Goal: Transaction & Acquisition: Download file/media

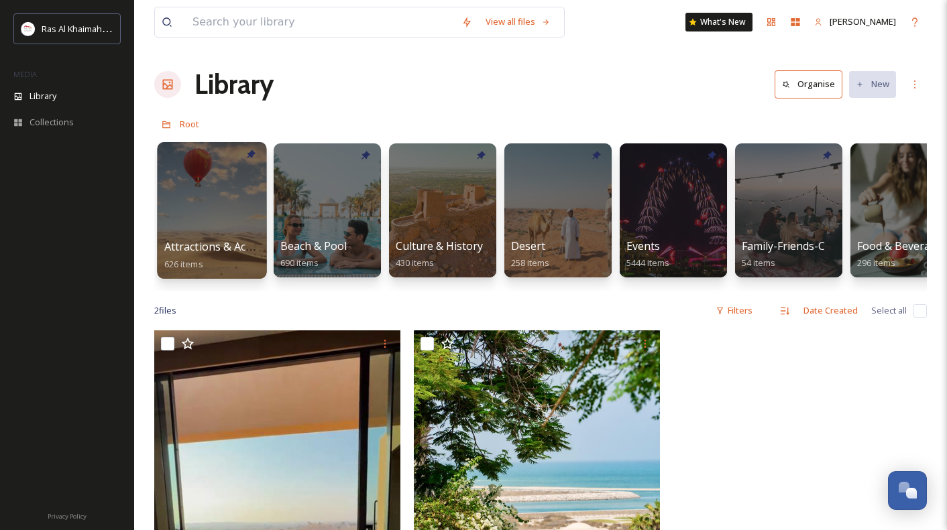
click at [210, 230] on div at bounding box center [211, 210] width 109 height 137
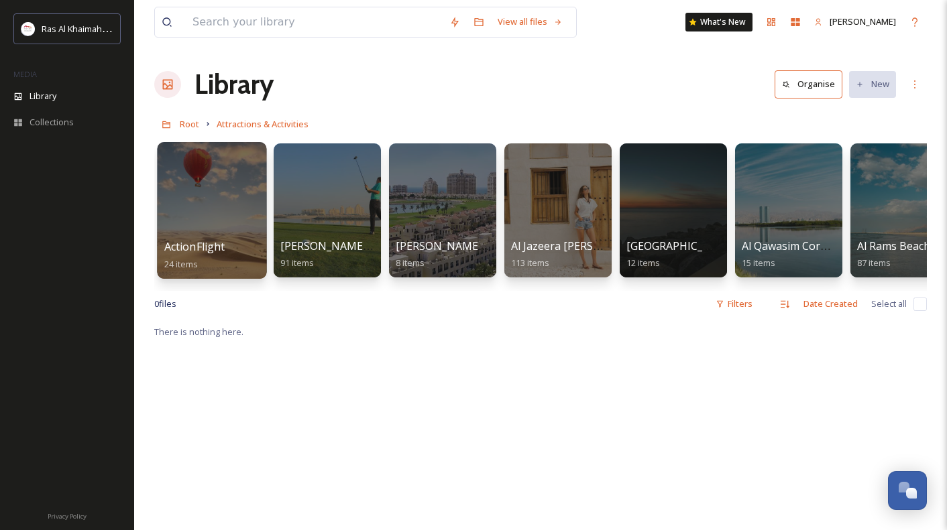
click at [210, 230] on div at bounding box center [211, 210] width 109 height 137
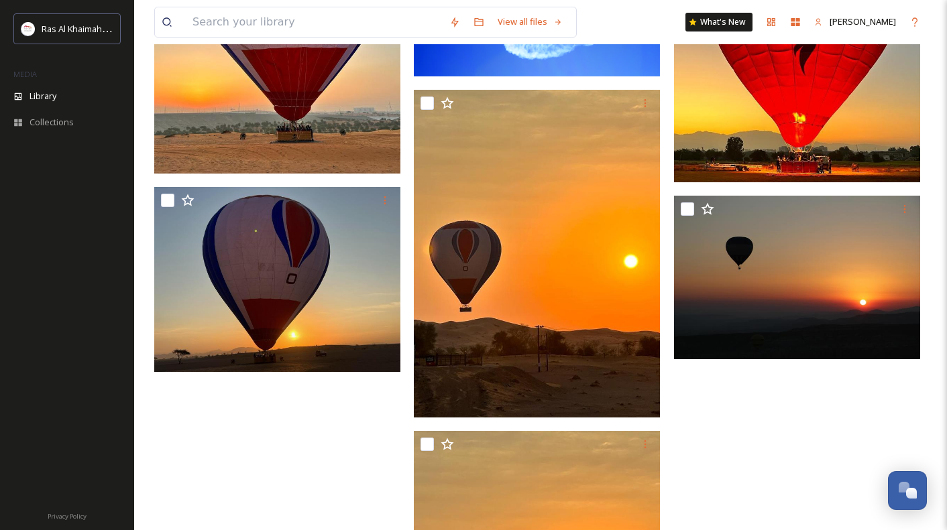
scroll to position [1547, 0]
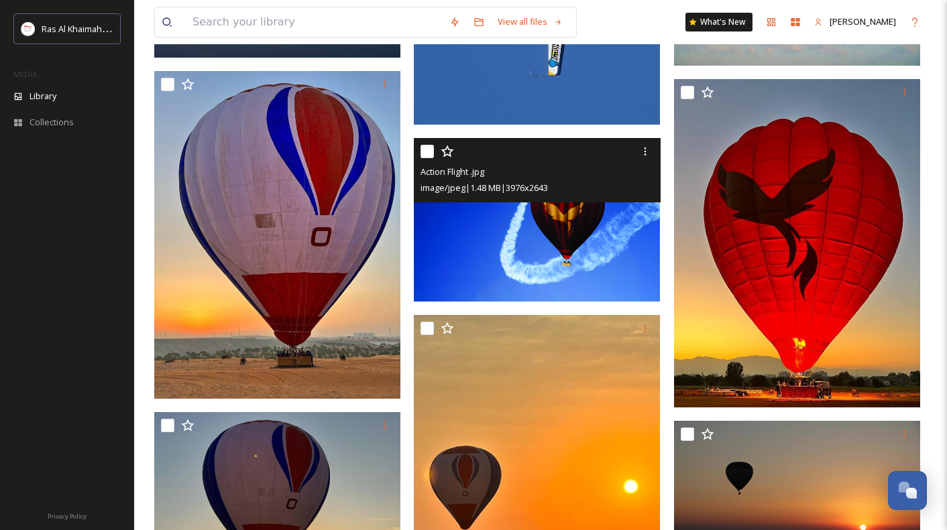
click at [544, 243] on img at bounding box center [537, 220] width 246 height 164
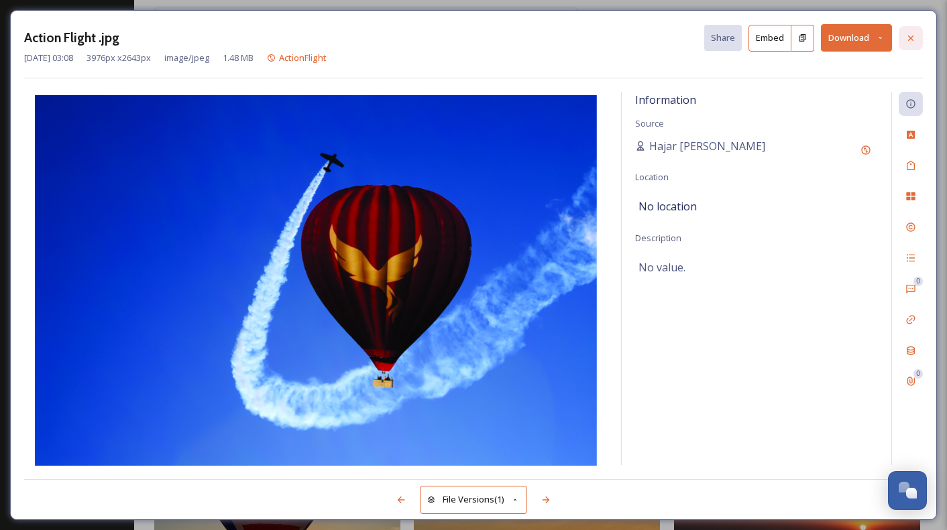
click at [911, 30] on div at bounding box center [911, 38] width 24 height 24
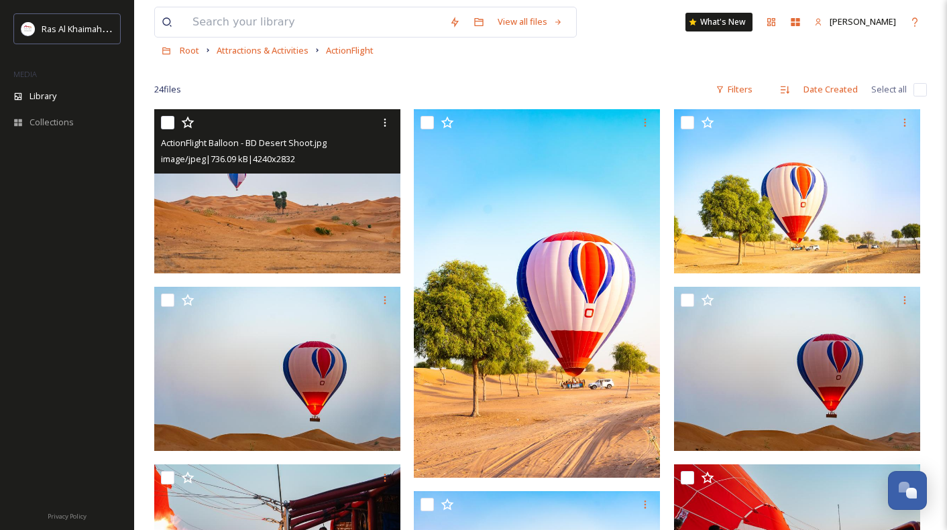
scroll to position [235, 0]
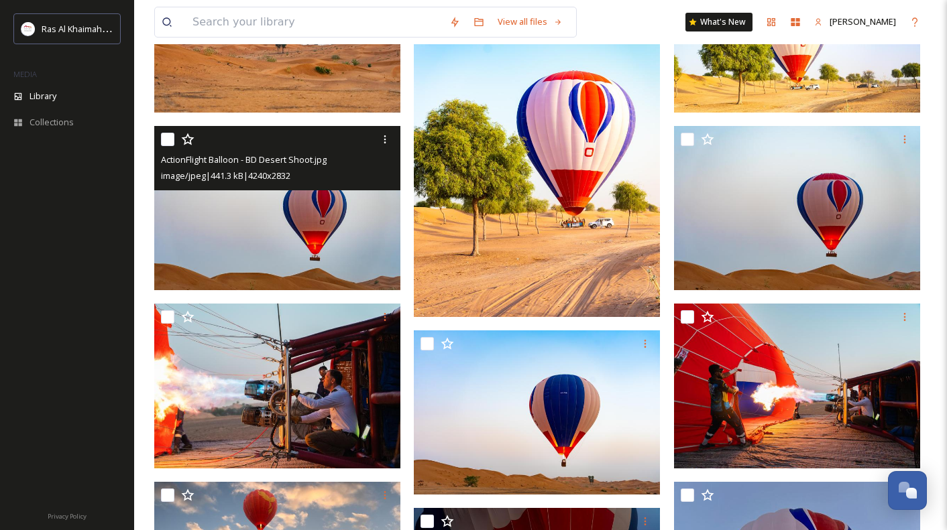
click at [314, 255] on img at bounding box center [277, 208] width 246 height 164
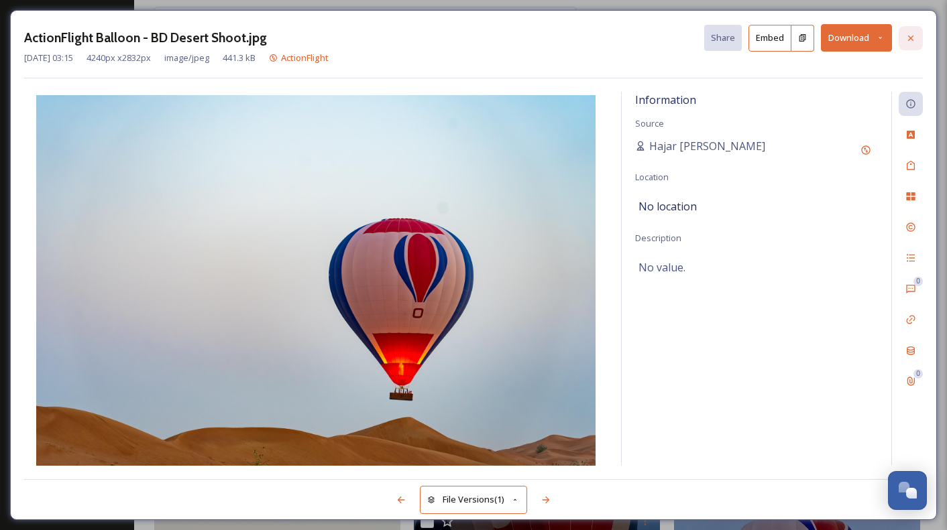
click at [915, 36] on icon at bounding box center [910, 38] width 11 height 11
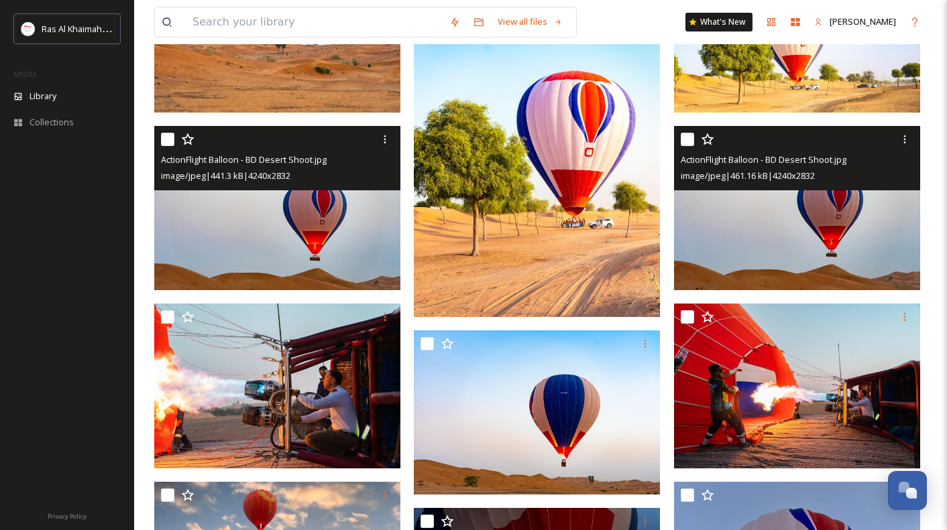
click at [768, 266] on img at bounding box center [797, 208] width 246 height 164
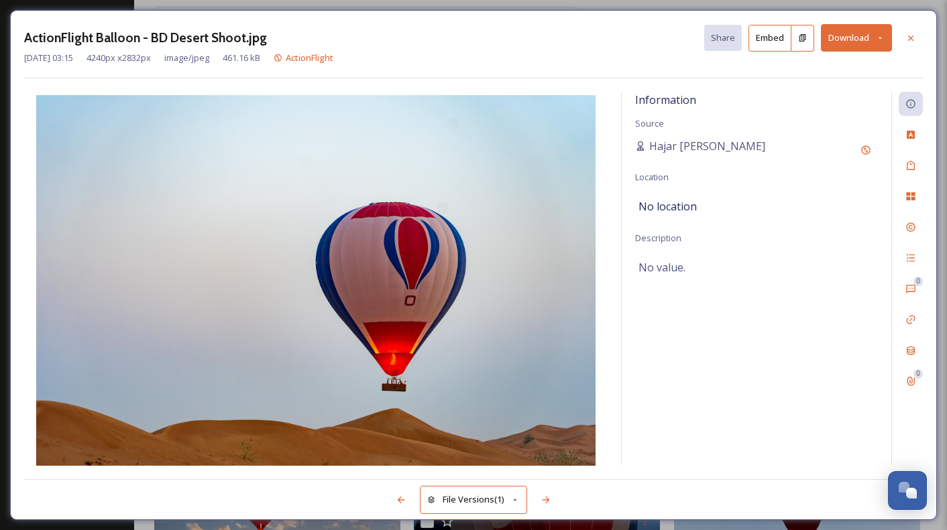
click at [846, 36] on button "Download" at bounding box center [856, 37] width 71 height 27
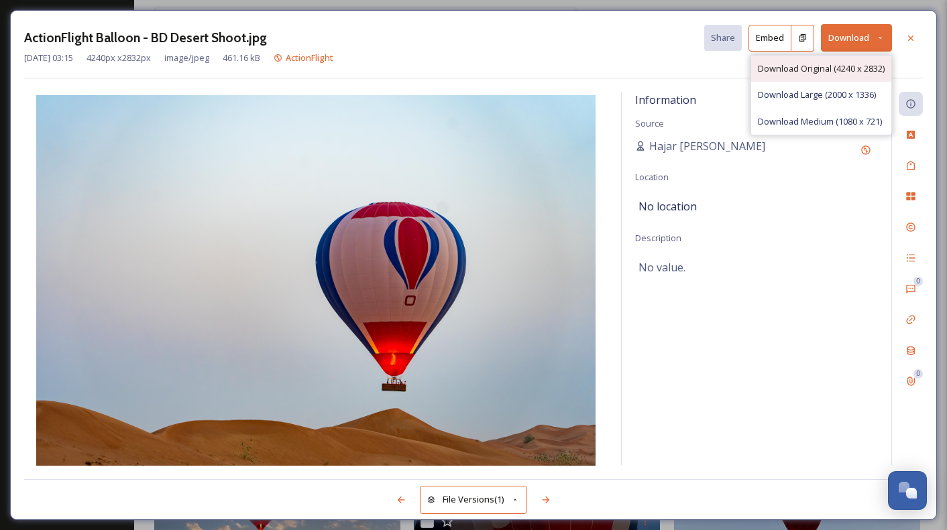
click at [835, 62] on span "Download Original (4240 x 2832)" at bounding box center [821, 68] width 127 height 13
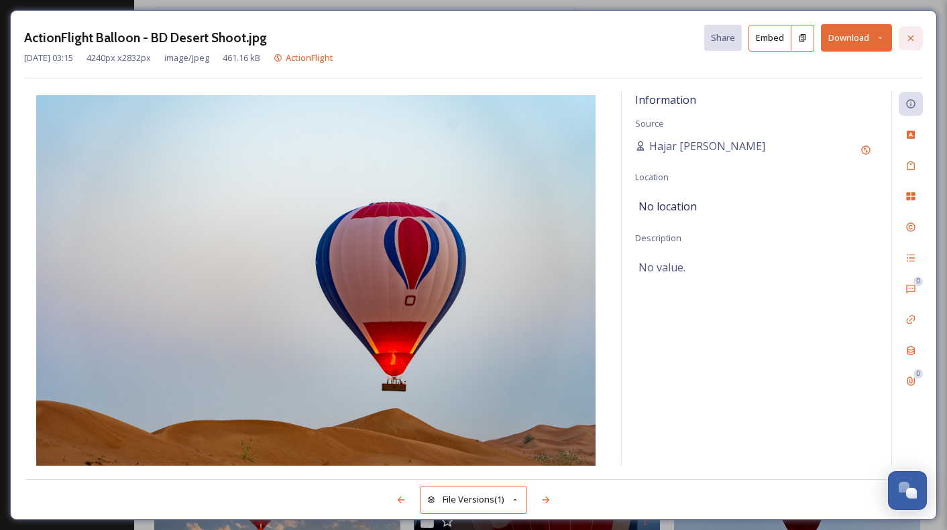
click at [915, 38] on icon at bounding box center [910, 38] width 11 height 11
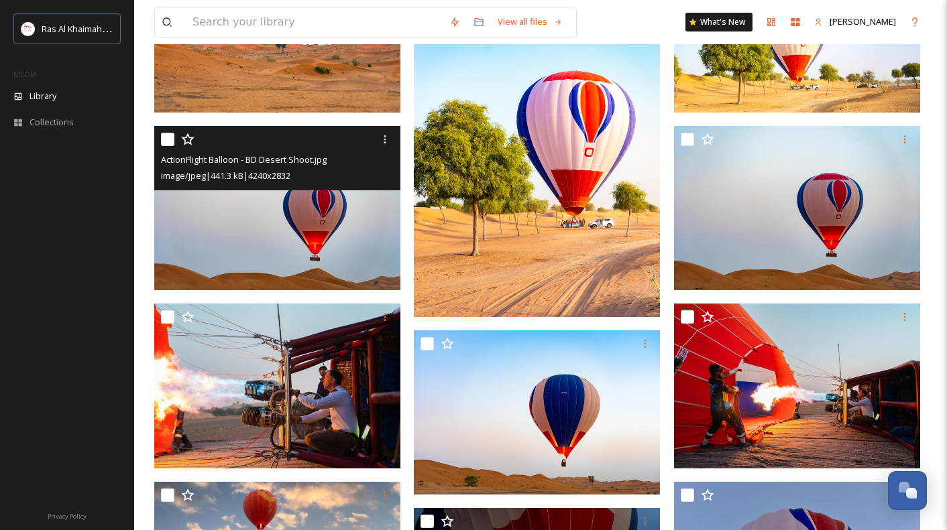
click at [610, 105] on img at bounding box center [537, 132] width 246 height 368
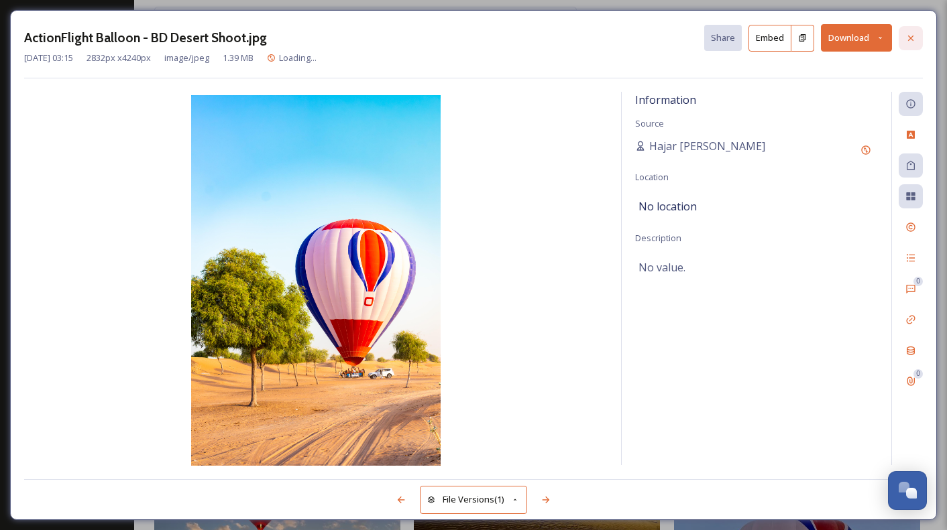
click at [919, 32] on div at bounding box center [911, 38] width 24 height 24
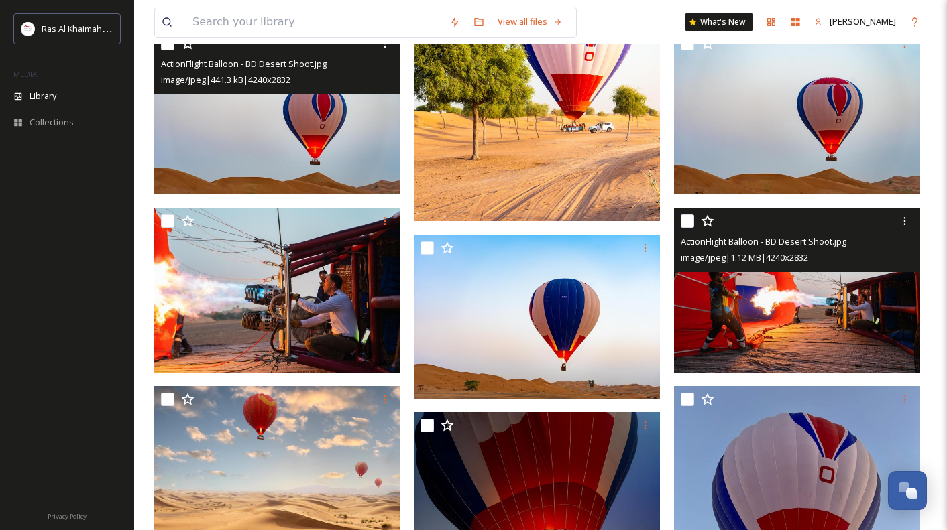
scroll to position [528, 0]
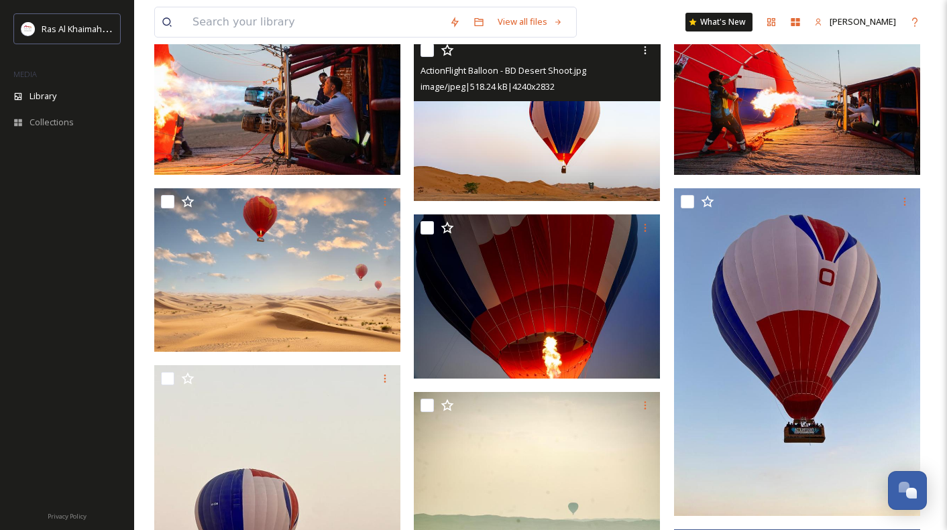
click at [587, 154] on img at bounding box center [537, 119] width 246 height 164
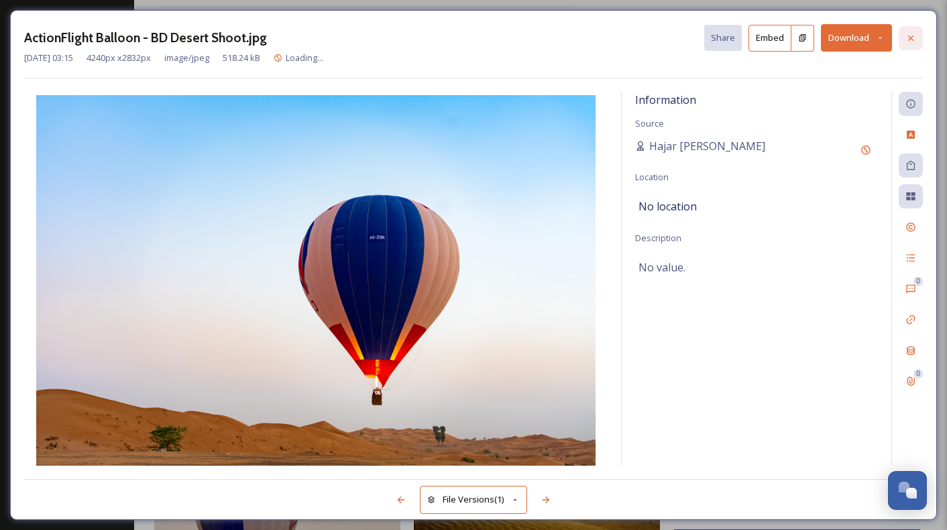
click at [911, 42] on icon at bounding box center [910, 38] width 11 height 11
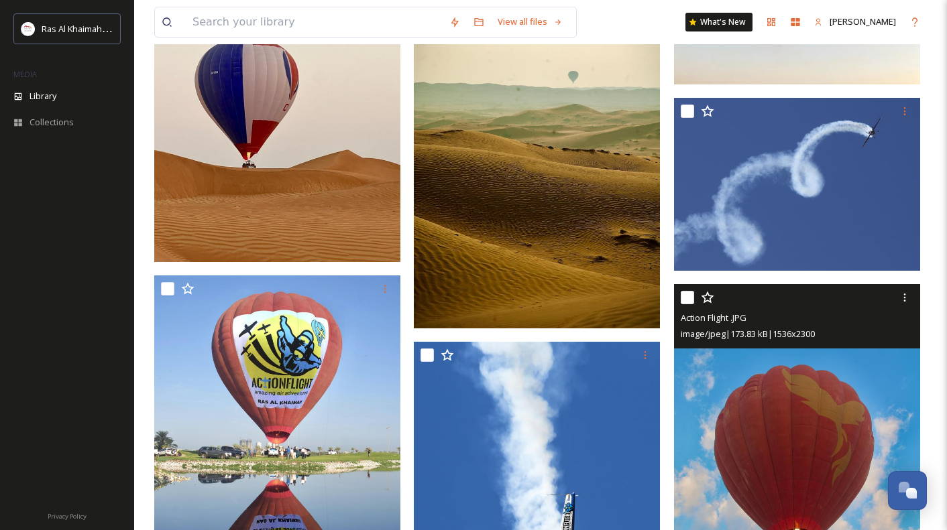
scroll to position [961, 0]
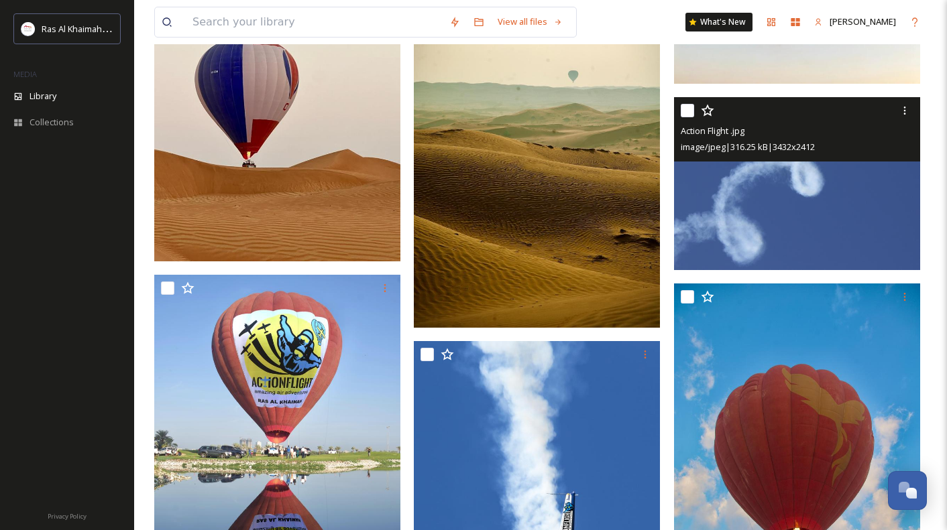
click at [825, 205] on img at bounding box center [797, 183] width 246 height 173
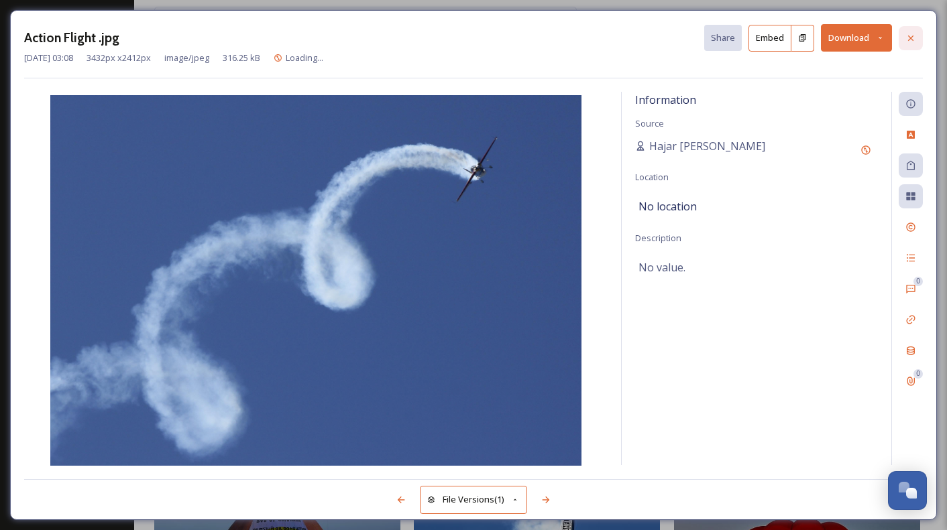
click at [905, 42] on icon at bounding box center [910, 38] width 11 height 11
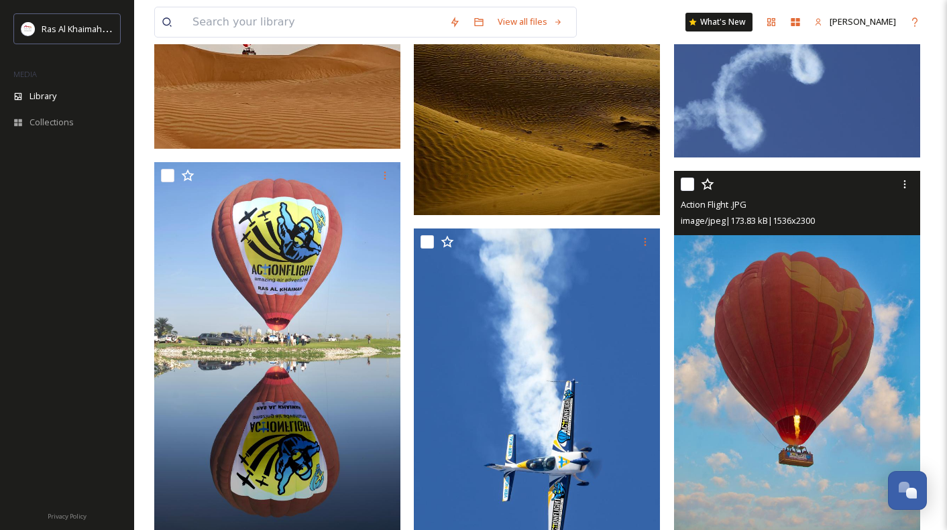
scroll to position [1072, 0]
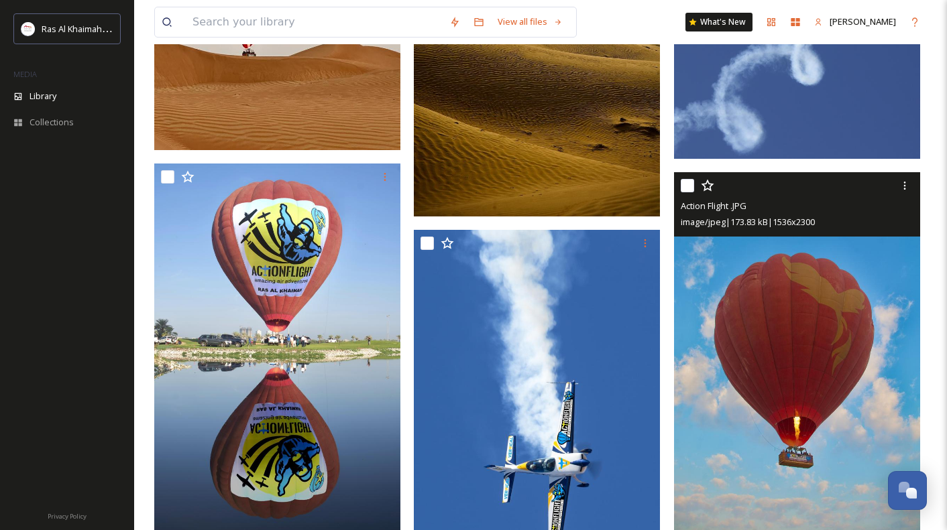
click at [742, 339] on img at bounding box center [797, 356] width 246 height 368
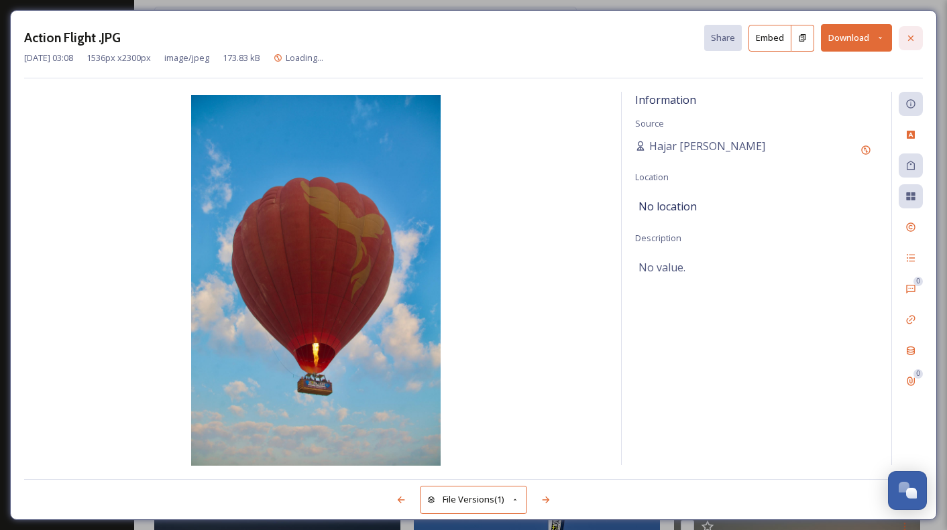
click at [906, 34] on icon at bounding box center [910, 38] width 11 height 11
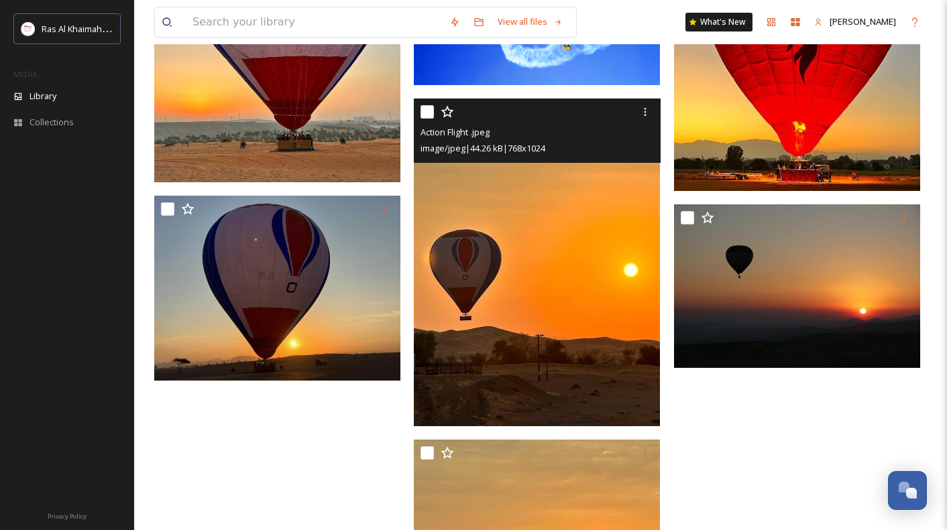
scroll to position [1932, 0]
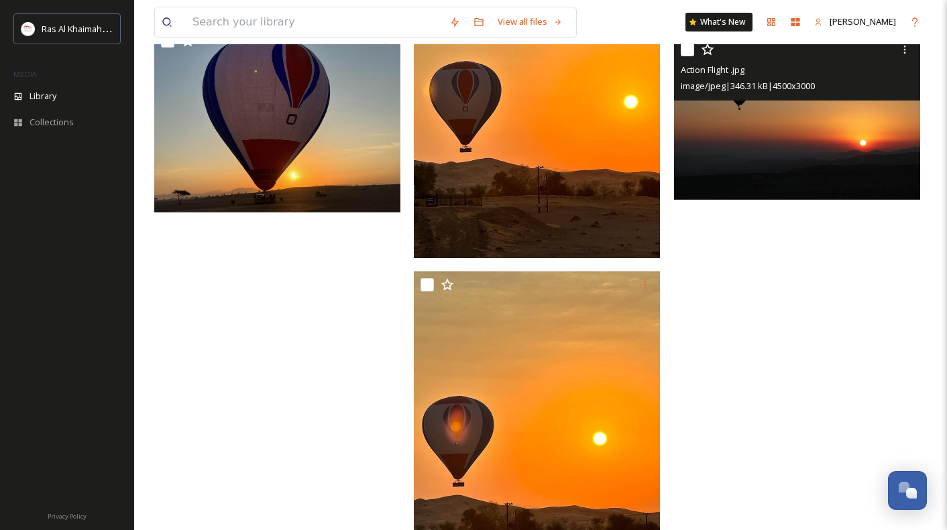
click at [769, 149] on img at bounding box center [797, 118] width 246 height 164
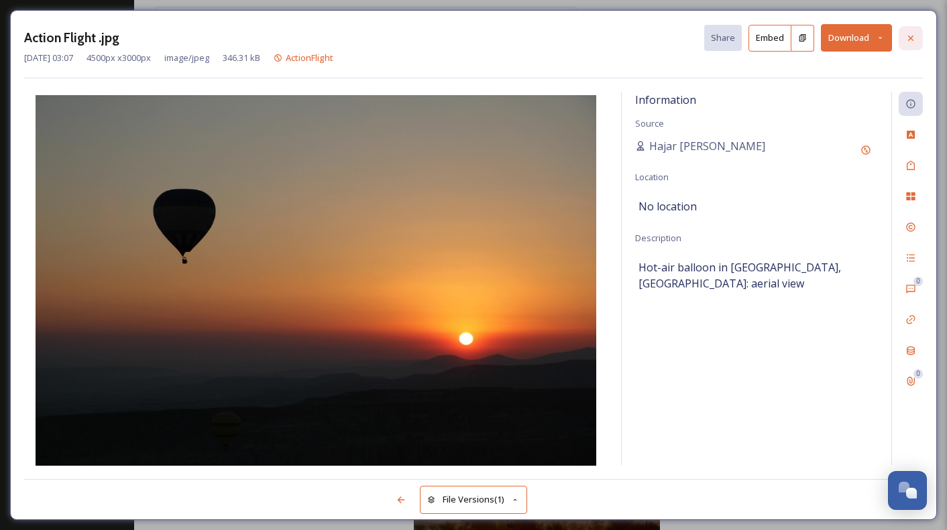
click at [913, 41] on icon at bounding box center [910, 38] width 11 height 11
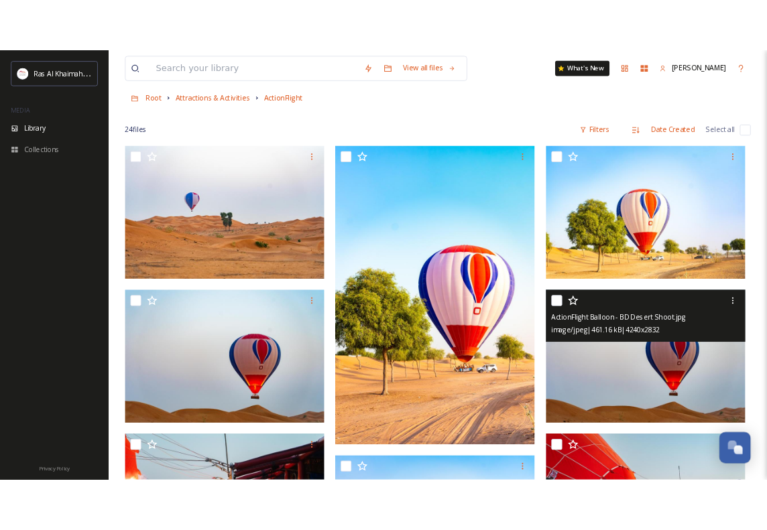
scroll to position [68, 0]
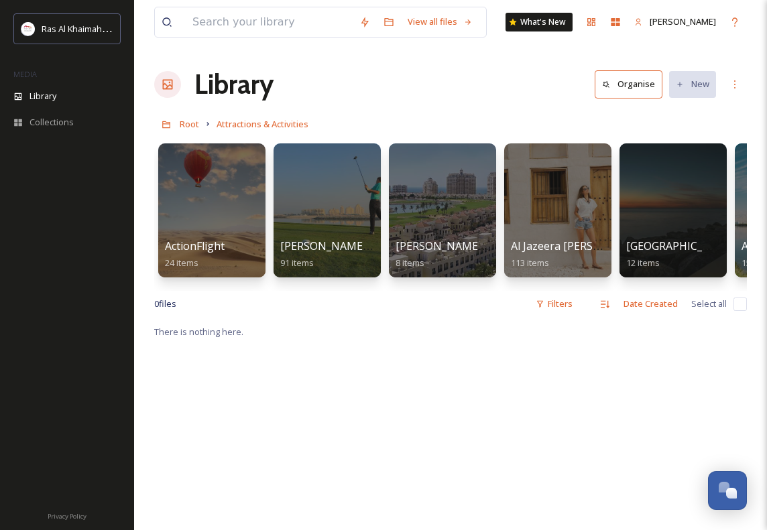
scroll to position [1, 0]
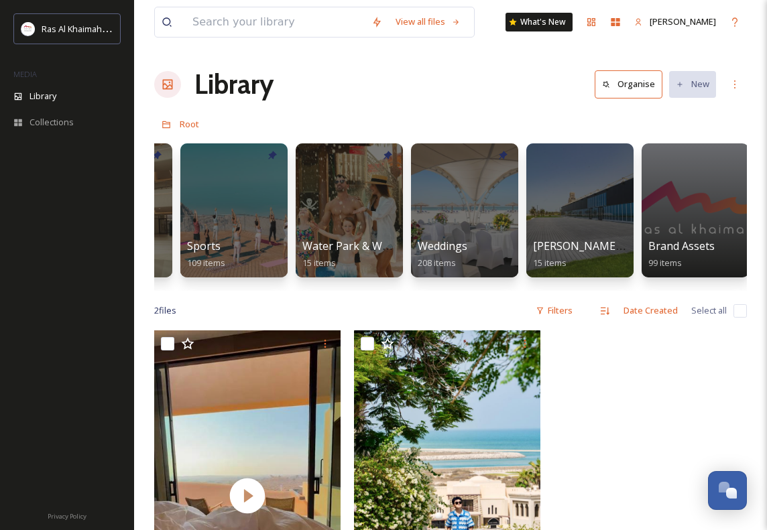
scroll to position [0, 1271]
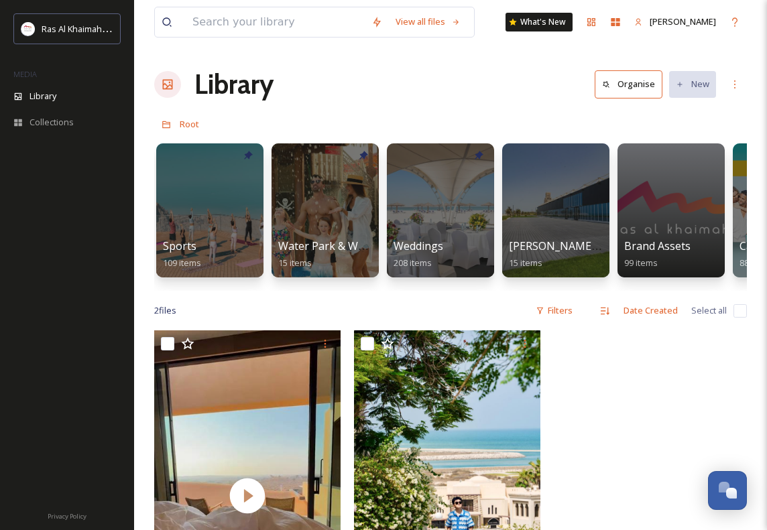
click at [341, 247] on span "Water Park & Water Slides" at bounding box center [344, 246] width 132 height 15
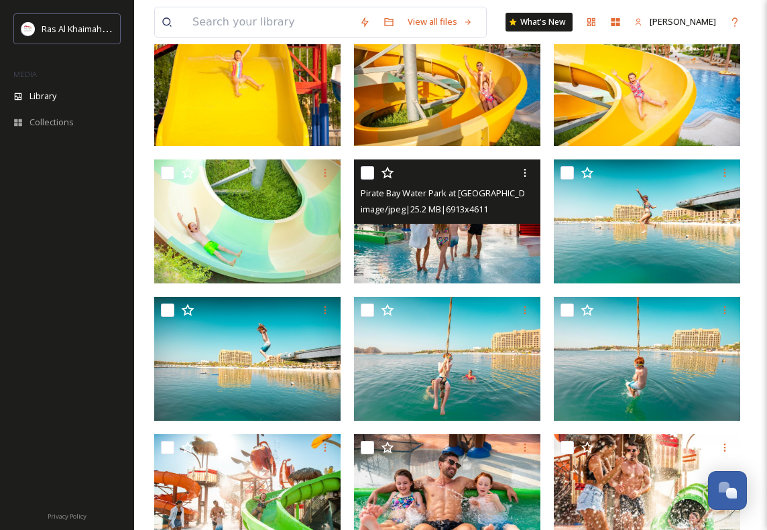
scroll to position [351, 0]
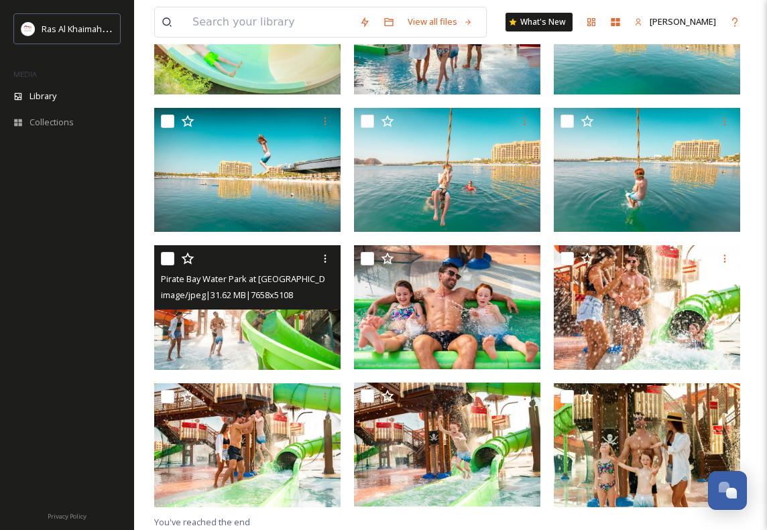
click at [273, 335] on img at bounding box center [247, 307] width 186 height 124
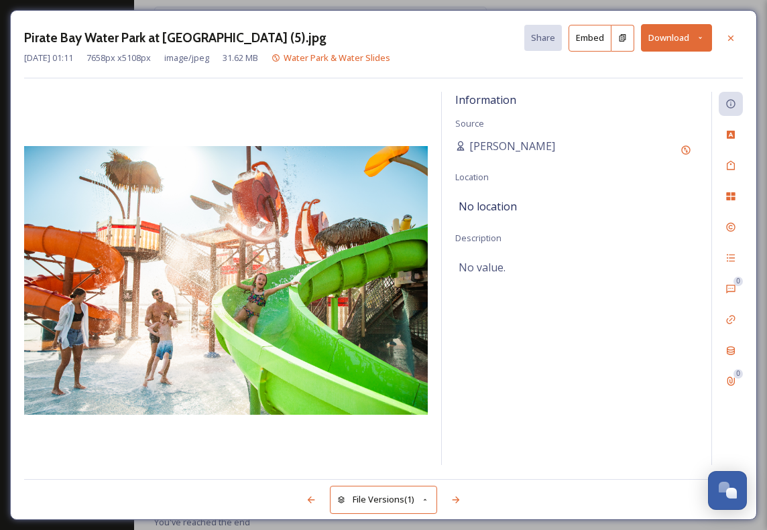
click at [675, 40] on button "Download" at bounding box center [676, 37] width 71 height 27
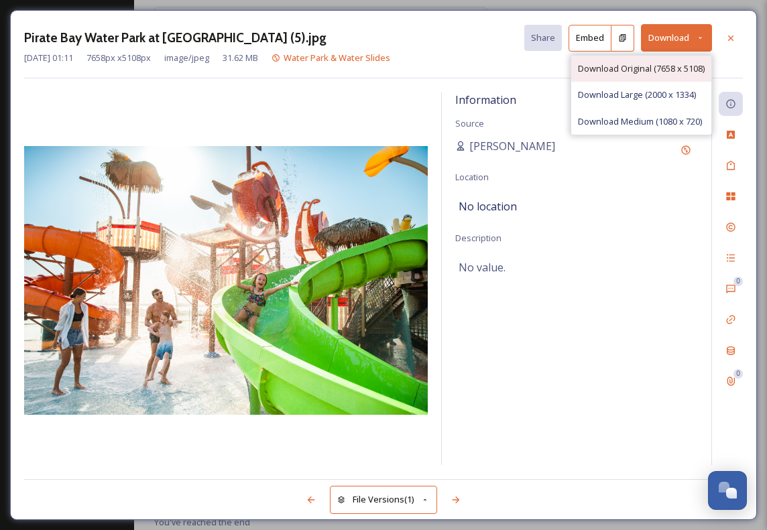
click at [658, 72] on span "Download Original (7658 x 5108)" at bounding box center [641, 68] width 127 height 13
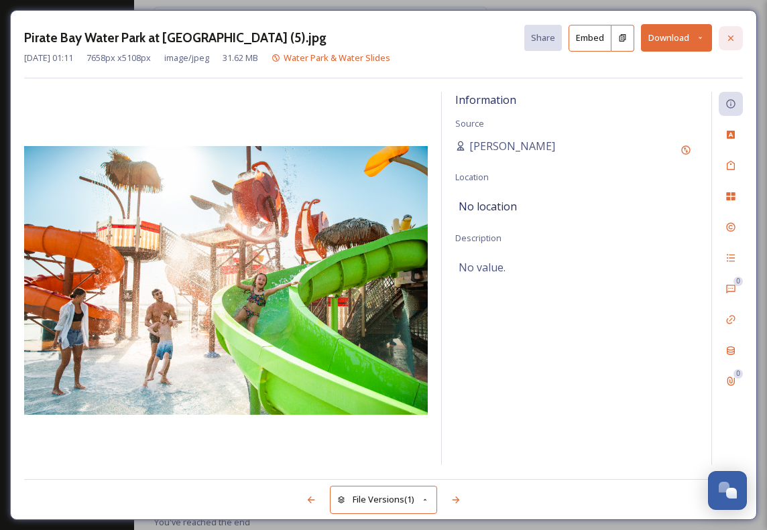
click at [730, 33] on icon at bounding box center [731, 38] width 11 height 11
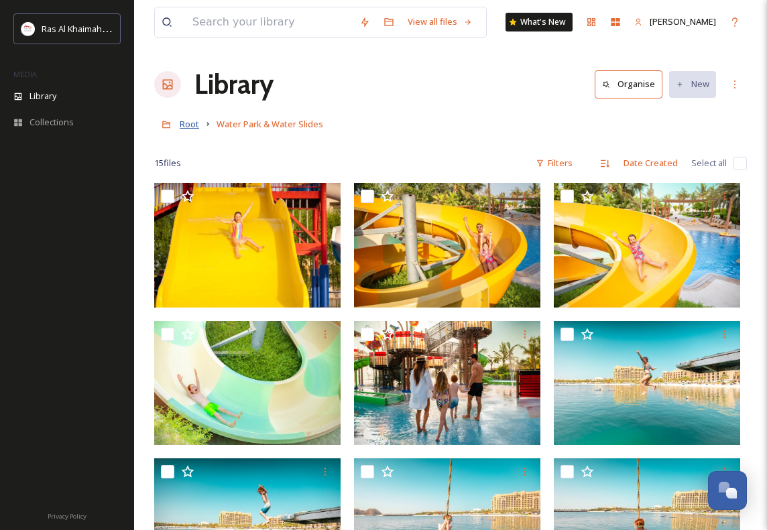
click at [188, 122] on span "Root" at bounding box center [189, 124] width 19 height 12
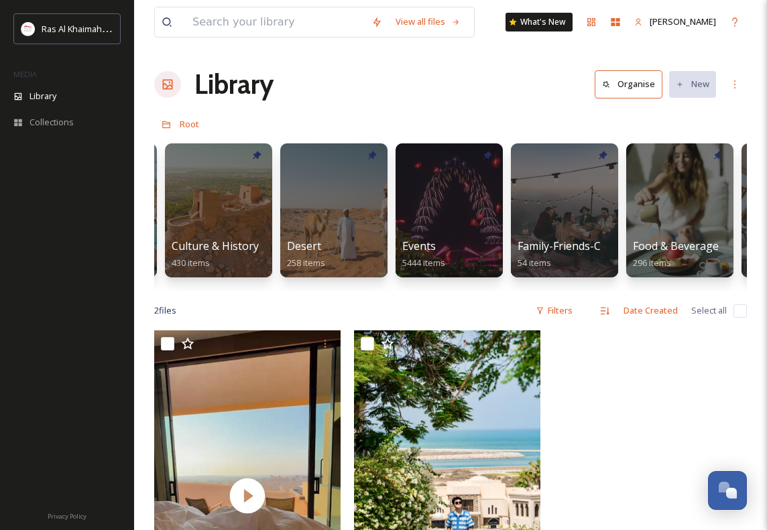
scroll to position [0, 237]
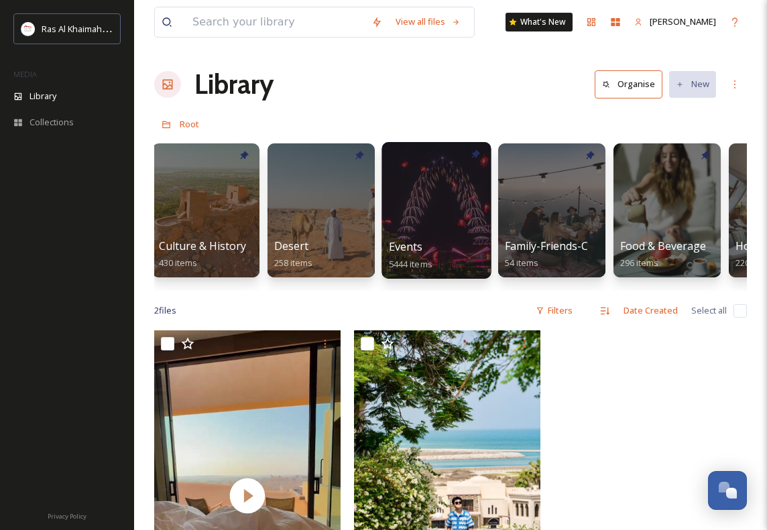
click at [435, 209] on div at bounding box center [436, 210] width 109 height 137
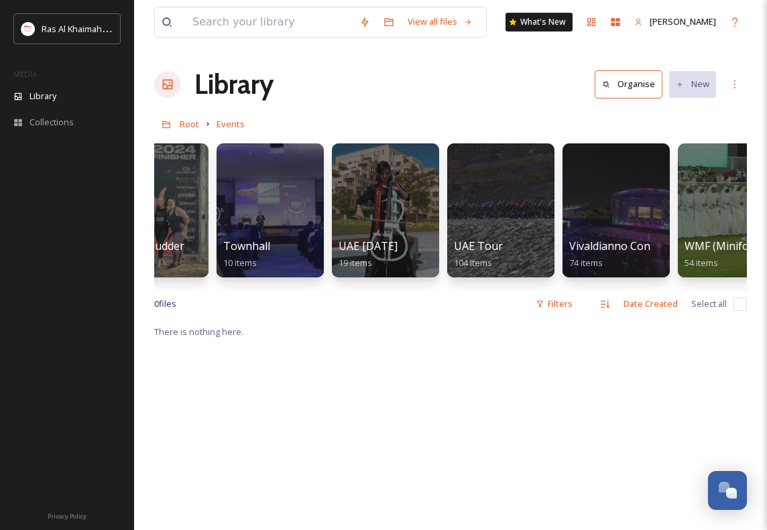
scroll to position [0, 2370]
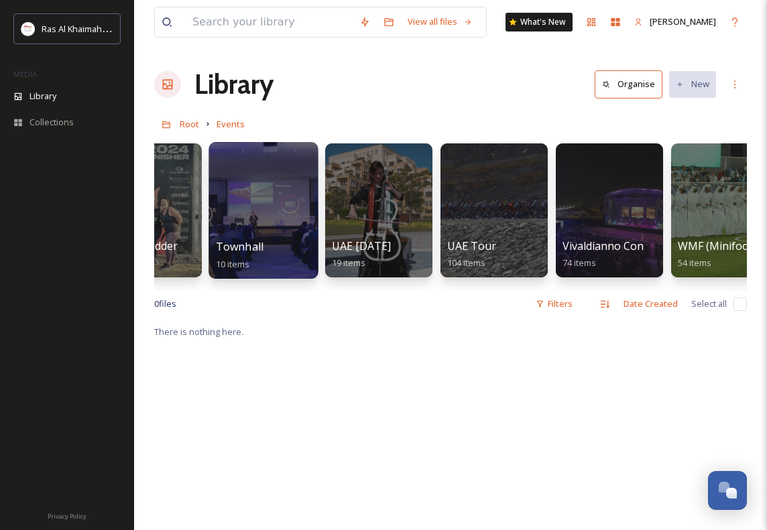
click at [278, 238] on div at bounding box center [263, 210] width 109 height 137
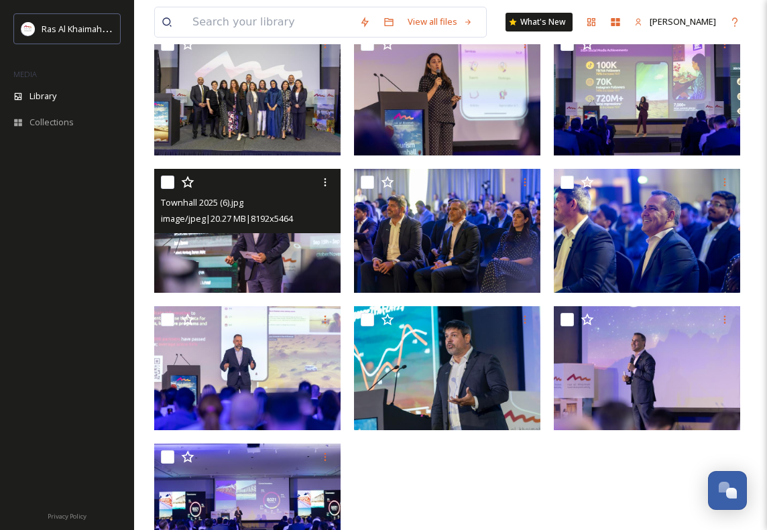
scroll to position [213, 0]
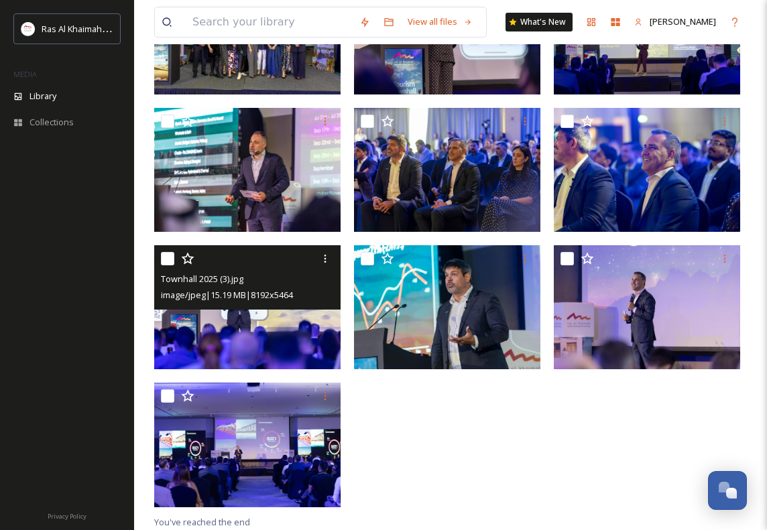
click at [293, 331] on img at bounding box center [247, 307] width 186 height 124
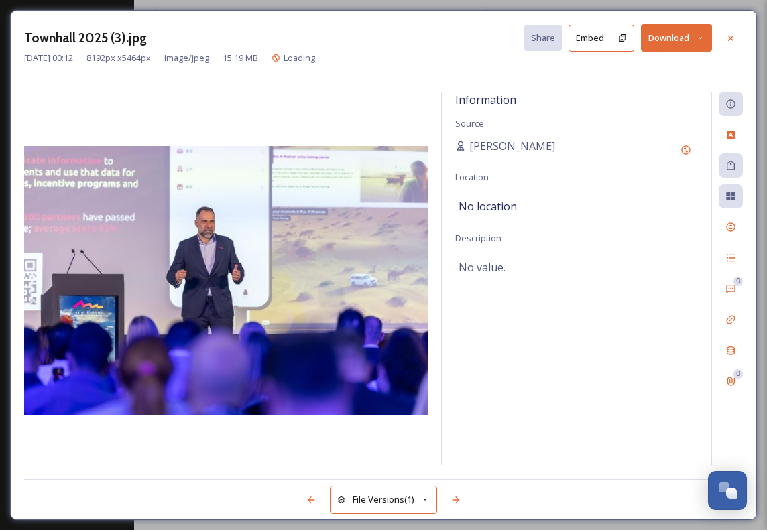
scroll to position [183, 0]
click at [764, 264] on div "Townhall 2025 (3).jpg Share Embed Download [DATE] 00:12 8192 px x 5464 px image…" at bounding box center [383, 265] width 767 height 530
click at [733, 34] on icon at bounding box center [731, 38] width 11 height 11
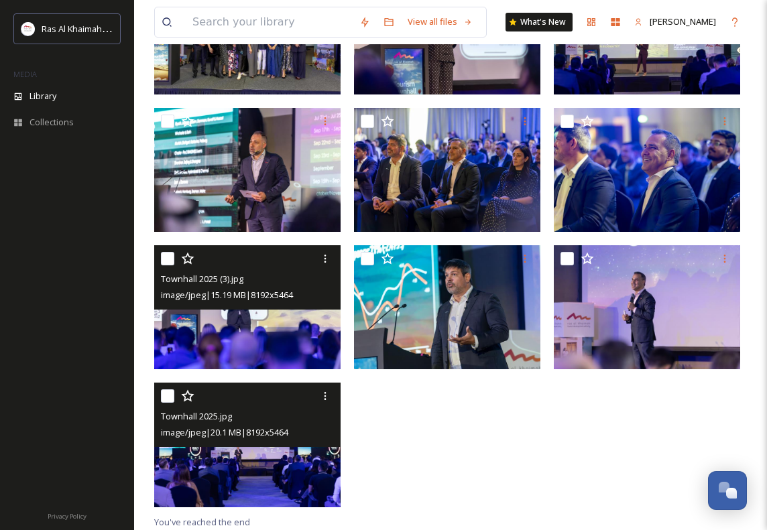
click at [255, 487] on img at bounding box center [247, 445] width 186 height 124
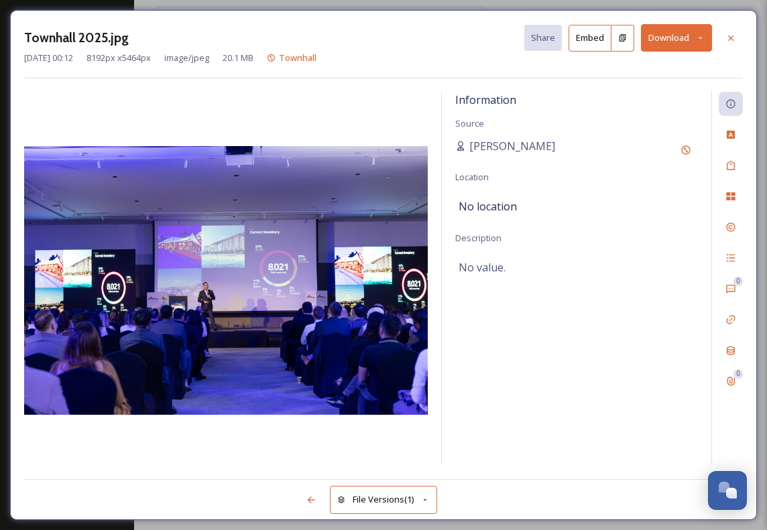
click at [674, 45] on button "Download" at bounding box center [676, 37] width 71 height 27
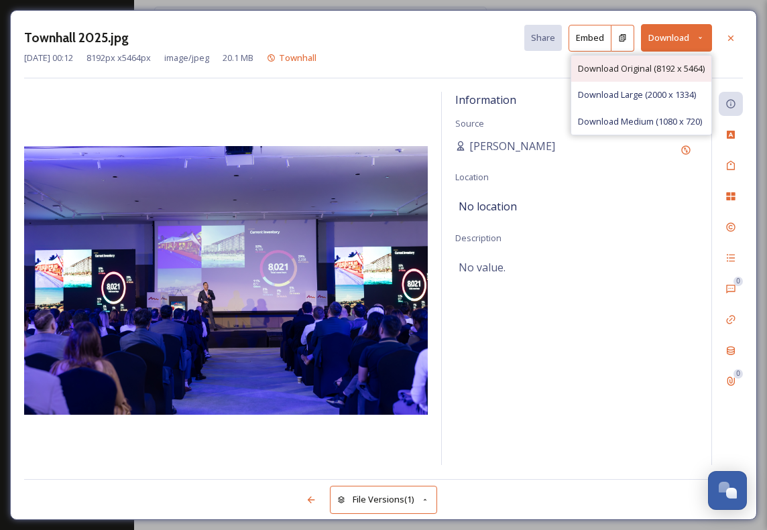
click at [648, 71] on span "Download Original (8192 x 5464)" at bounding box center [641, 68] width 127 height 13
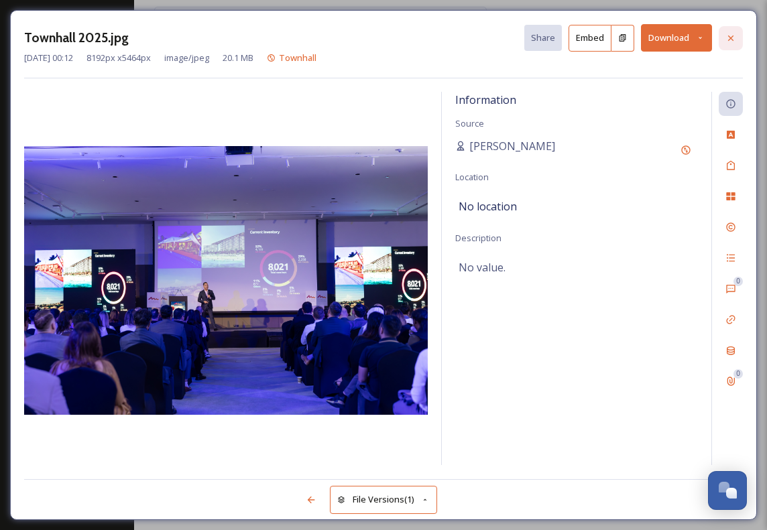
click at [734, 41] on icon at bounding box center [731, 38] width 11 height 11
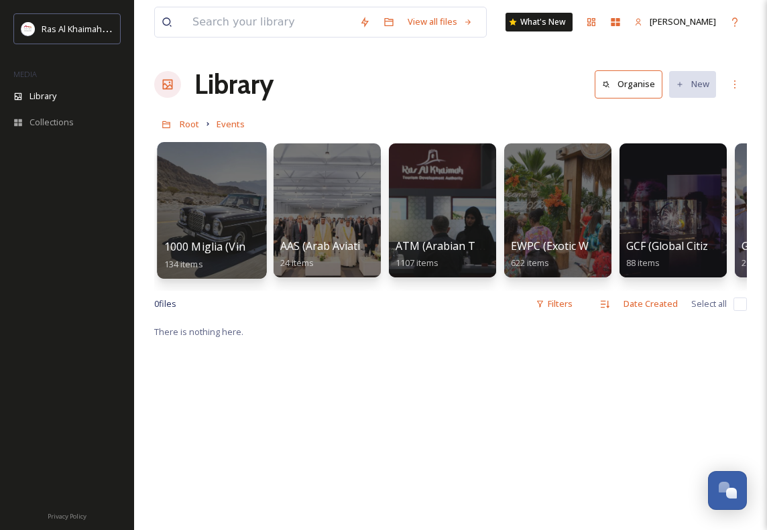
click at [216, 252] on span "1000 Miglia (Vintage Cars Event)" at bounding box center [247, 246] width 166 height 15
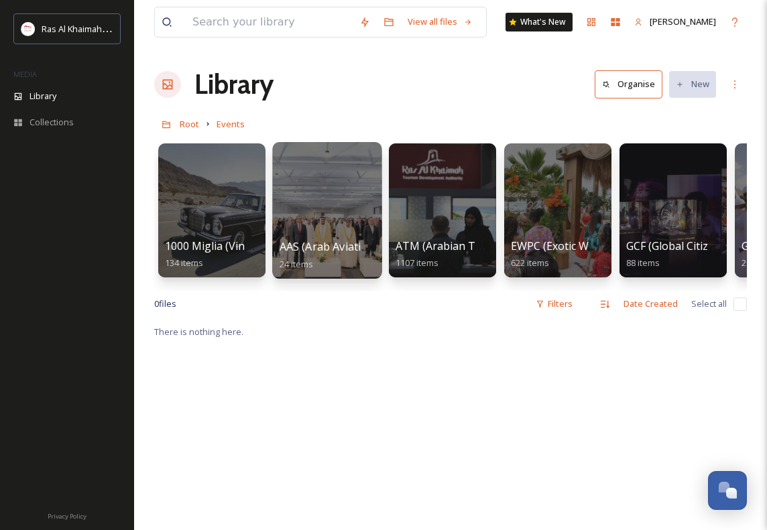
click at [296, 251] on span "AAS (Arab Aviation Summit)" at bounding box center [350, 246] width 140 height 15
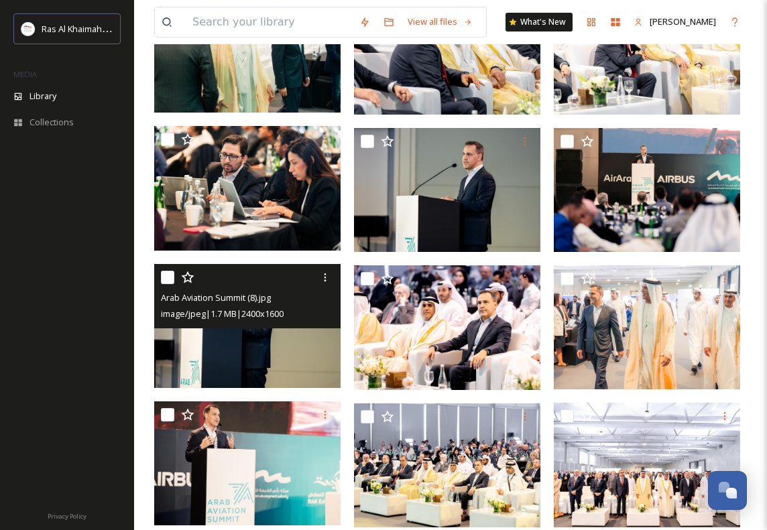
scroll to position [899, 0]
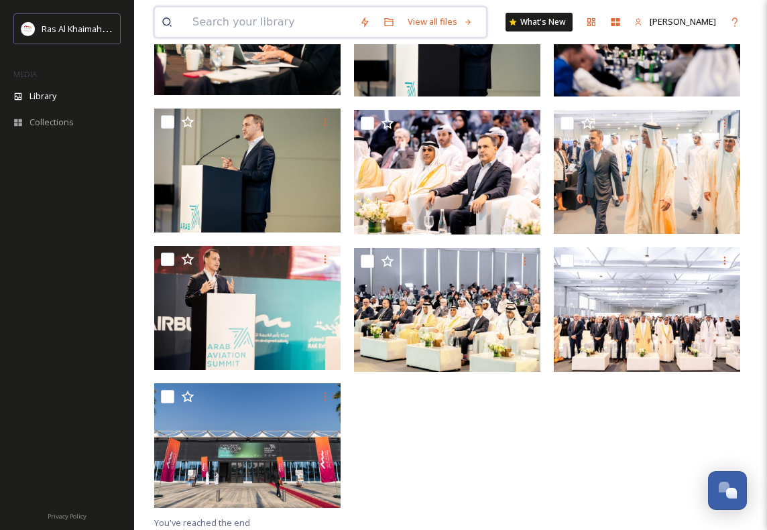
click at [297, 21] on input at bounding box center [269, 22] width 167 height 30
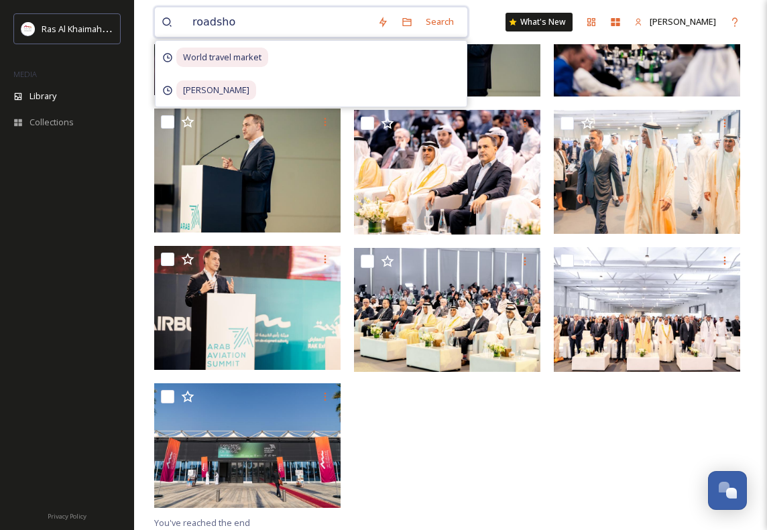
type input "roadshow"
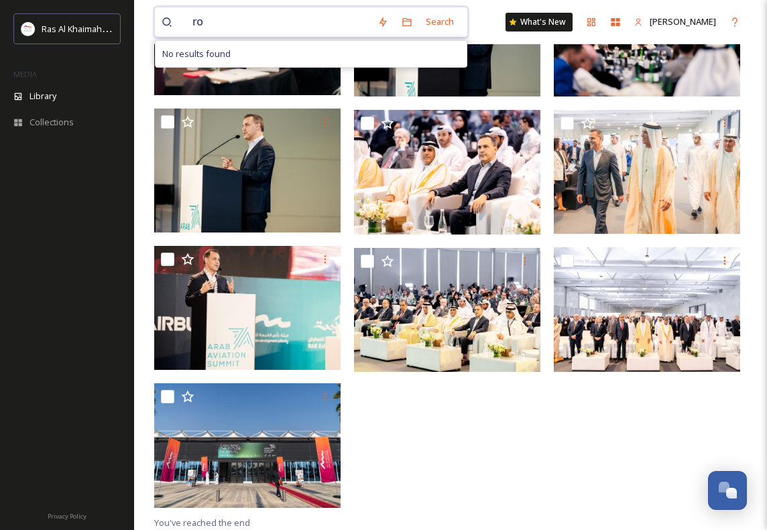
type input "r"
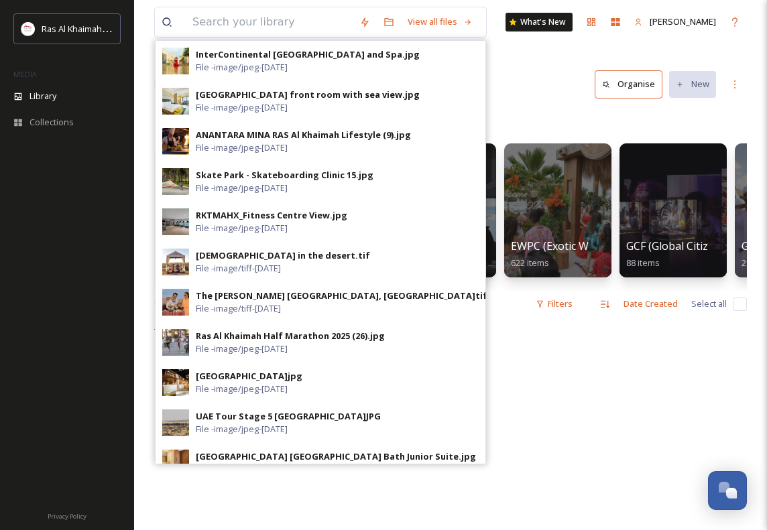
click at [546, 121] on div "Root Events" at bounding box center [450, 123] width 593 height 25
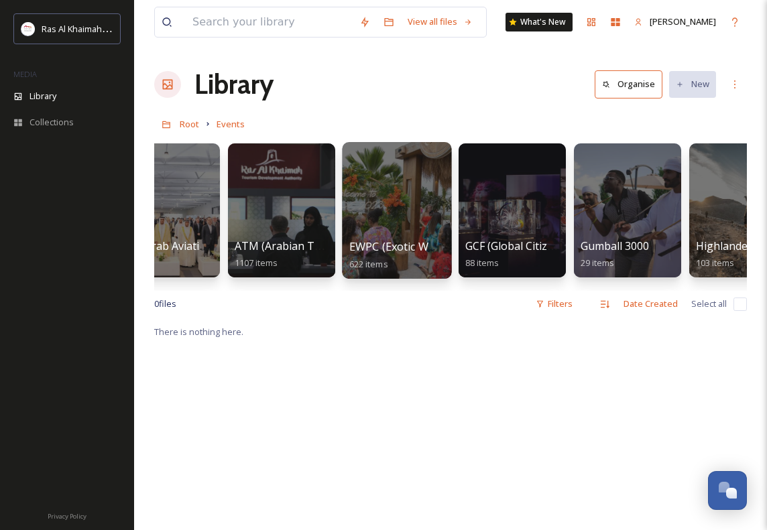
scroll to position [0, 240]
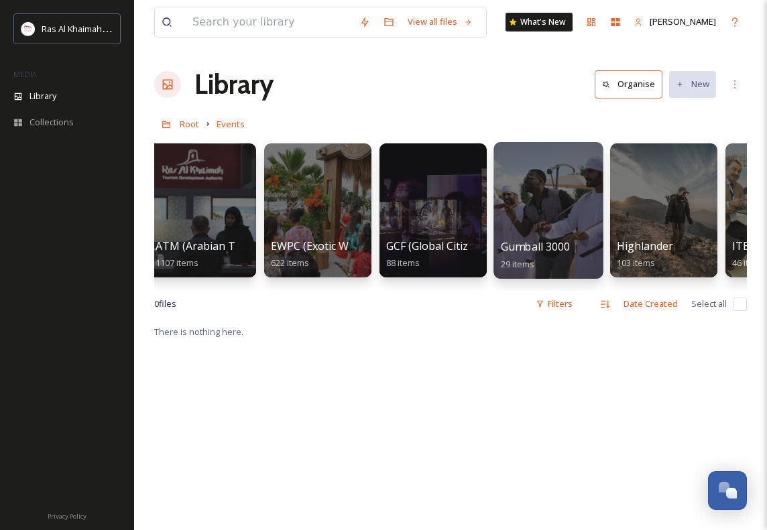
click at [563, 180] on div at bounding box center [548, 210] width 109 height 137
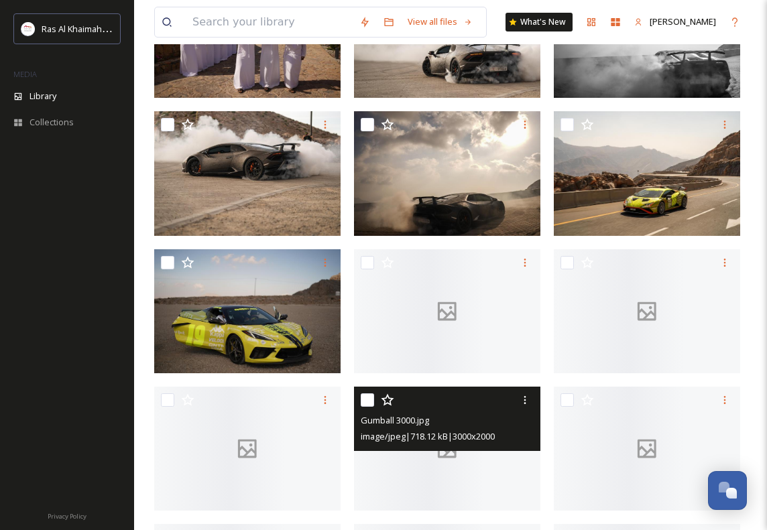
scroll to position [573, 0]
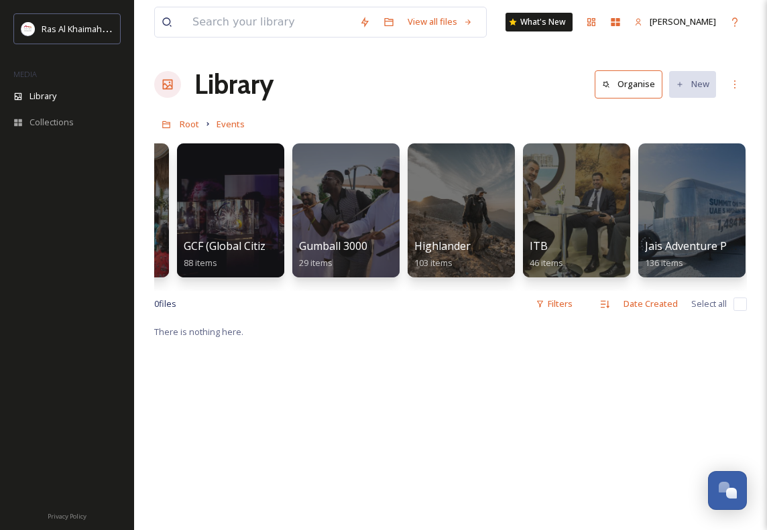
scroll to position [0, 479]
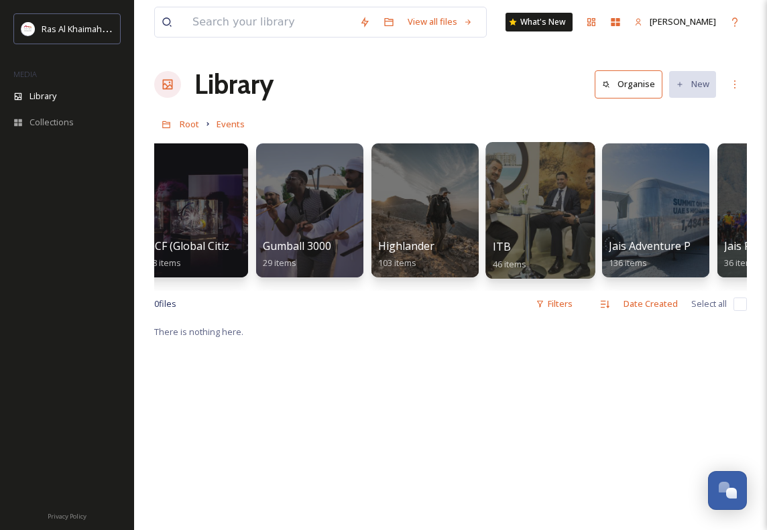
click at [544, 203] on div at bounding box center [539, 210] width 109 height 137
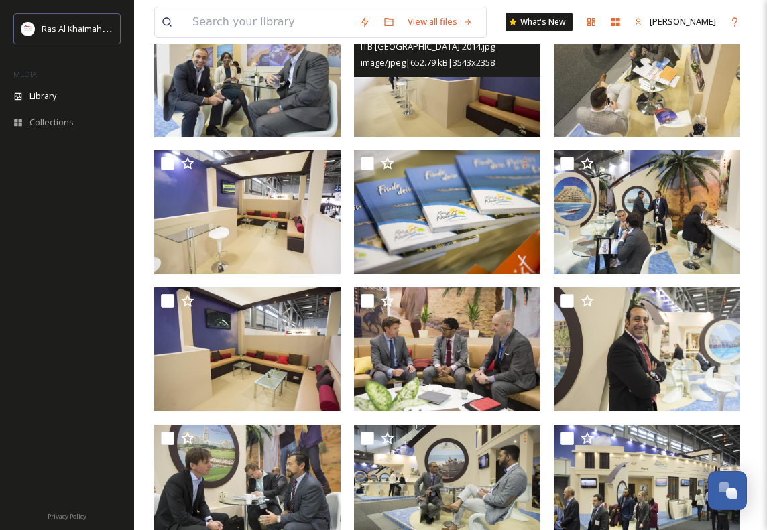
scroll to position [771, 0]
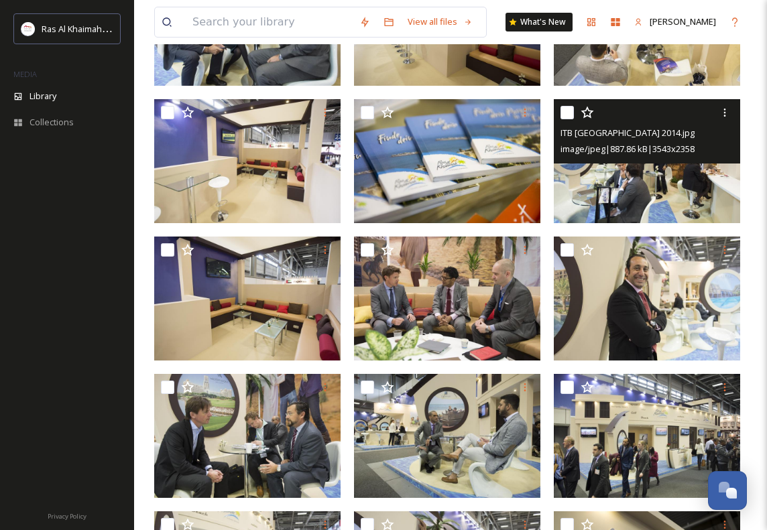
click at [608, 212] on img at bounding box center [647, 161] width 186 height 124
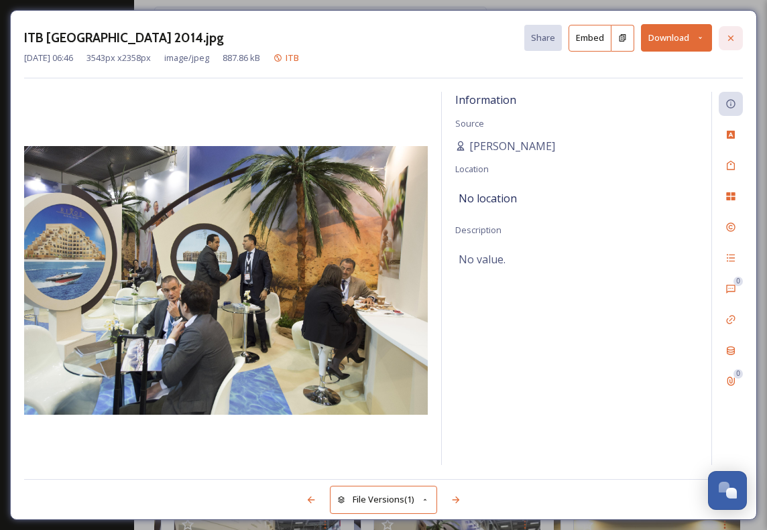
click at [731, 40] on icon at bounding box center [731, 38] width 11 height 11
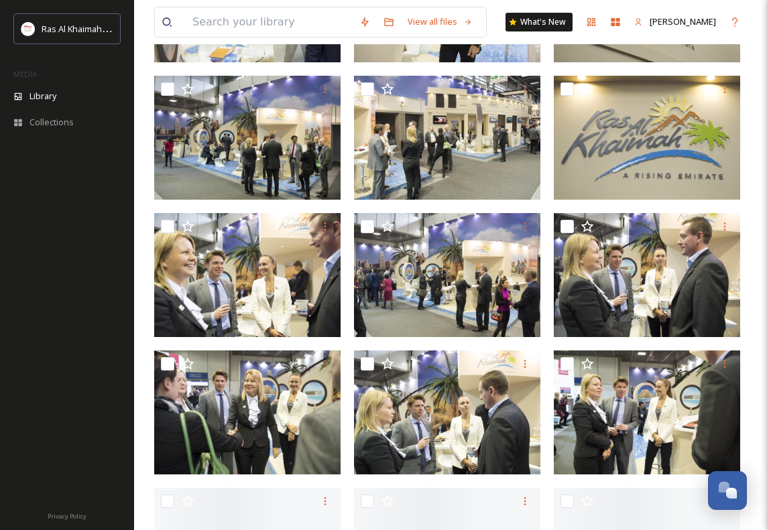
scroll to position [1425, 0]
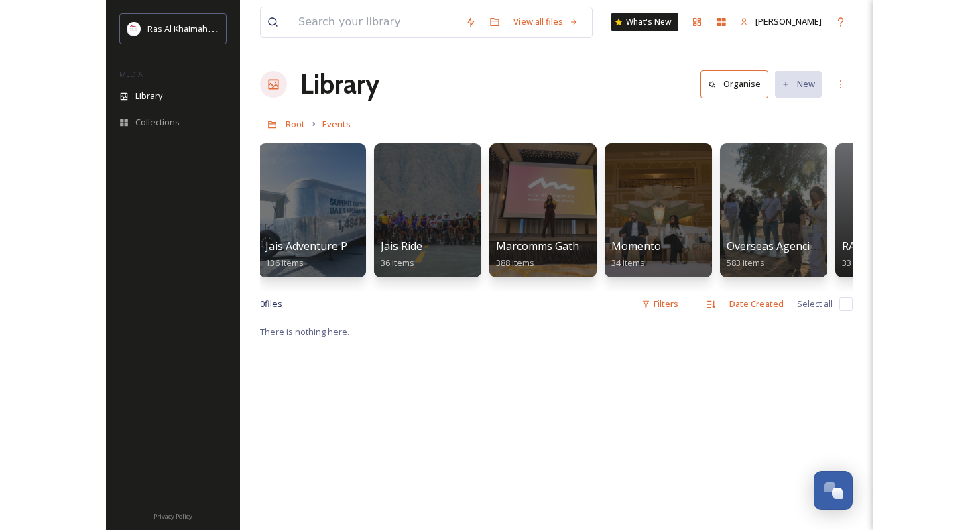
scroll to position [0, 992]
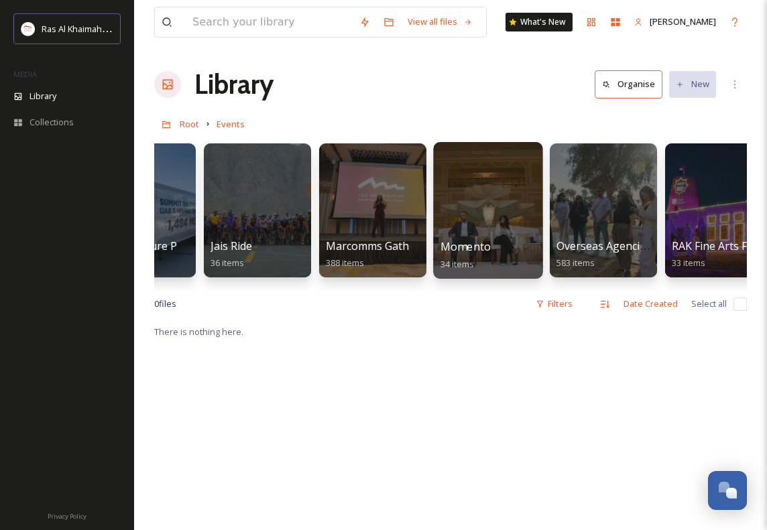
click at [492, 237] on div at bounding box center [487, 210] width 109 height 137
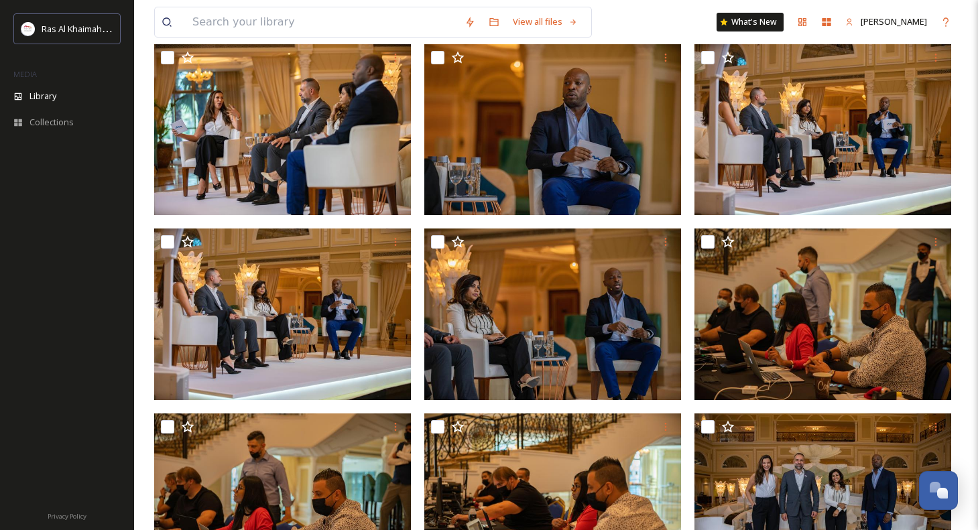
scroll to position [1949, 0]
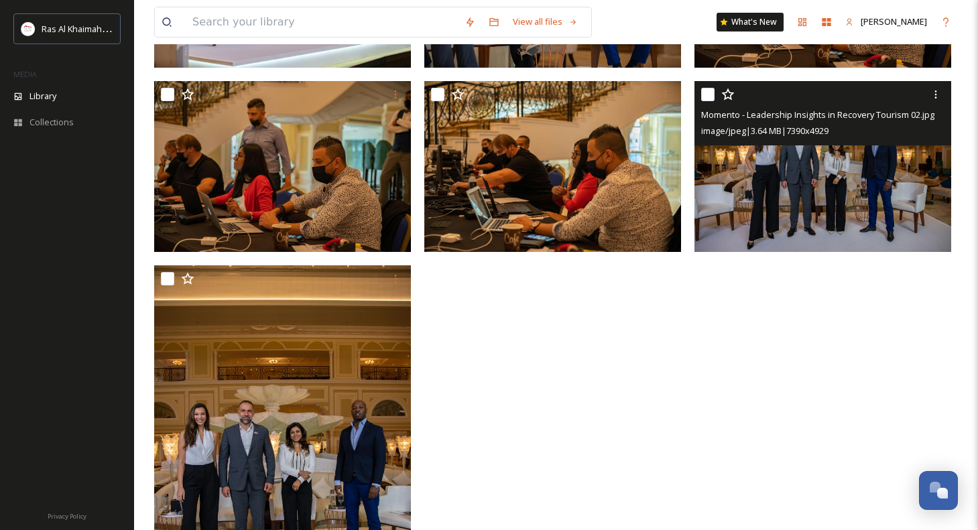
click at [814, 192] on img at bounding box center [823, 167] width 257 height 172
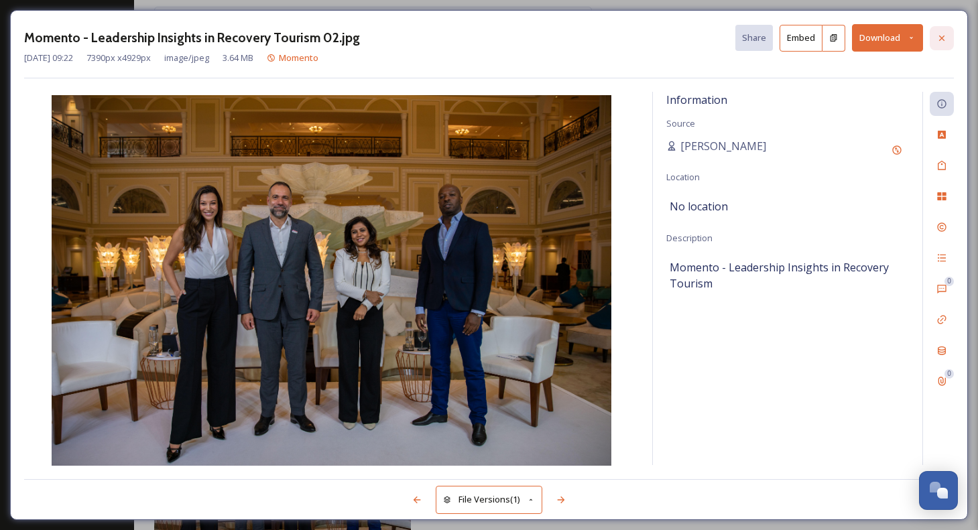
click at [945, 40] on icon at bounding box center [942, 38] width 11 height 11
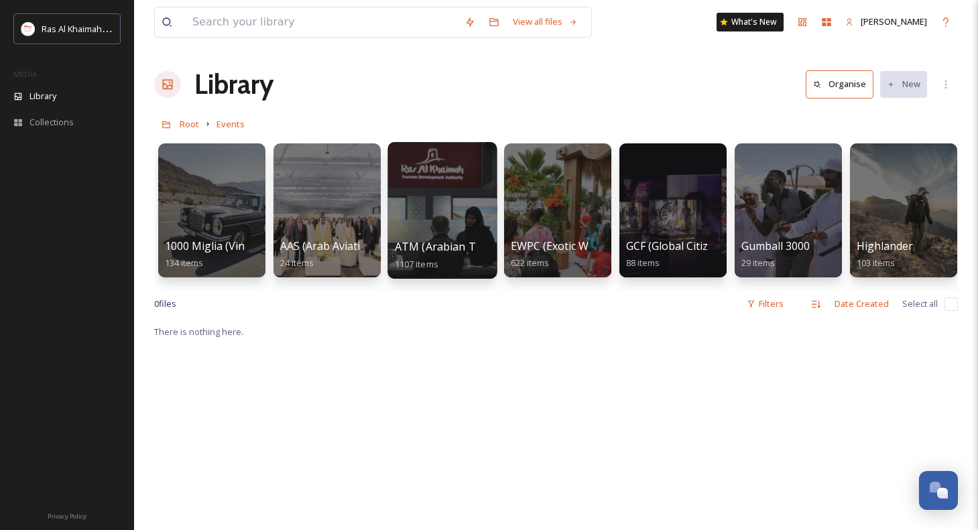
click at [456, 235] on div at bounding box center [442, 210] width 109 height 137
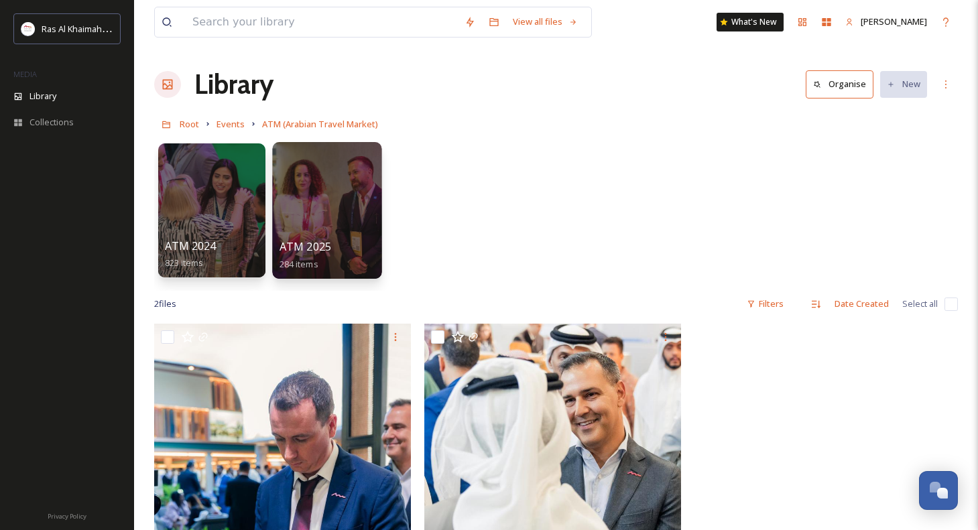
click at [341, 259] on div "ATM 2025 284 items" at bounding box center [328, 256] width 96 height 34
click at [341, 231] on div at bounding box center [326, 210] width 109 height 137
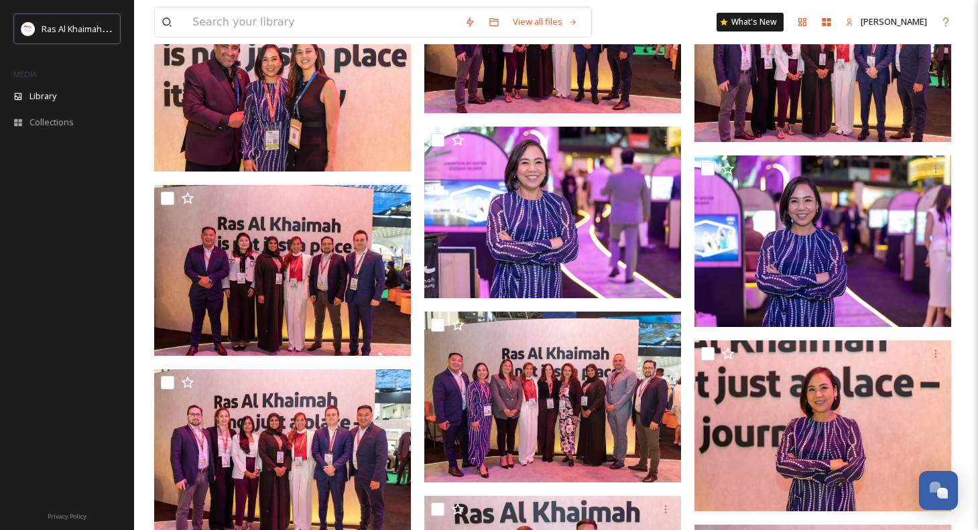
scroll to position [6445, 0]
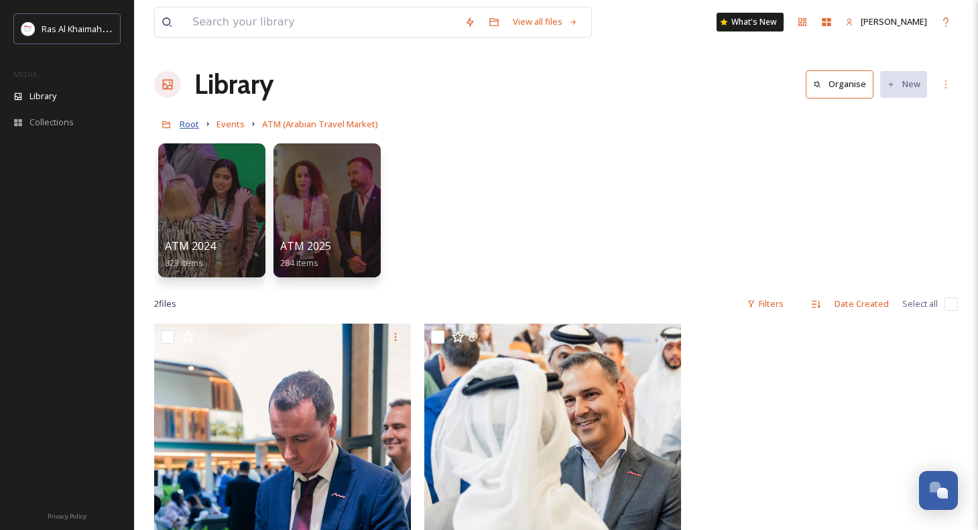
click at [186, 128] on span "Root" at bounding box center [189, 124] width 19 height 12
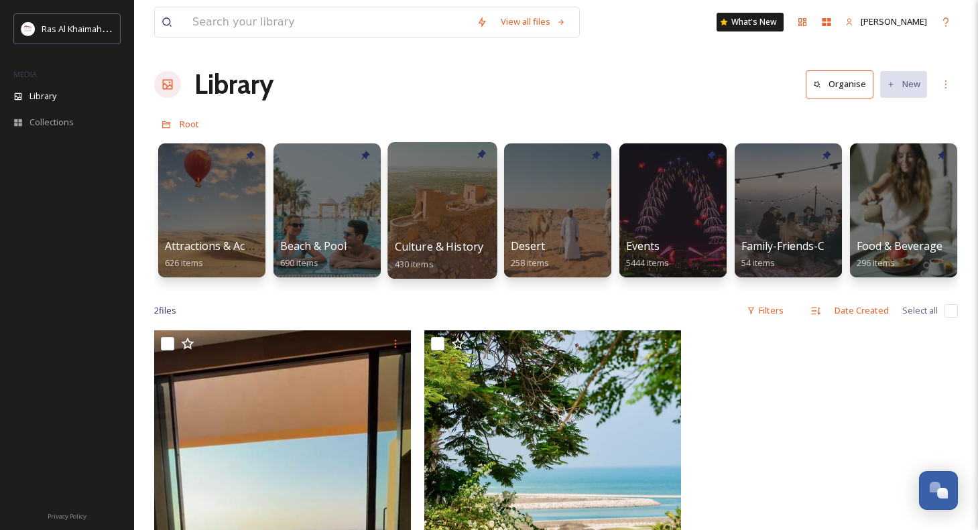
click at [424, 227] on div at bounding box center [442, 210] width 109 height 137
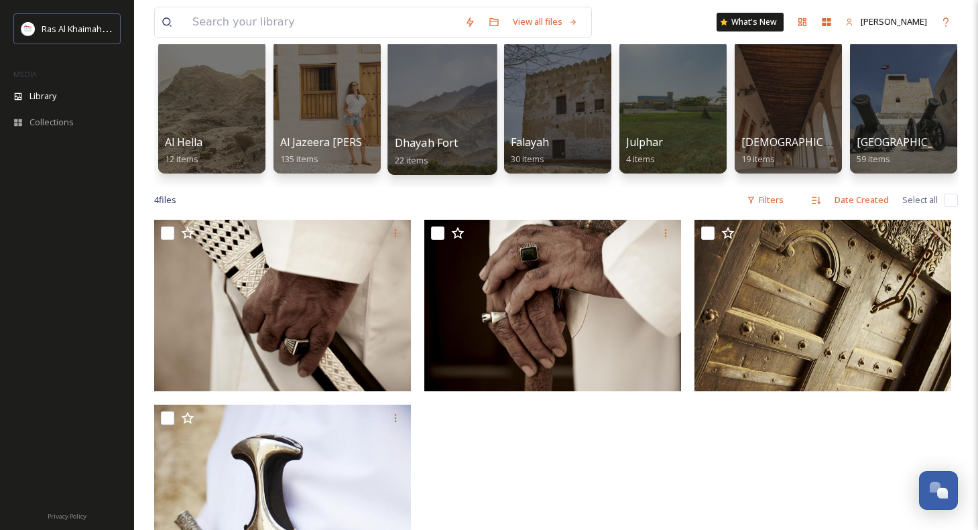
scroll to position [46, 0]
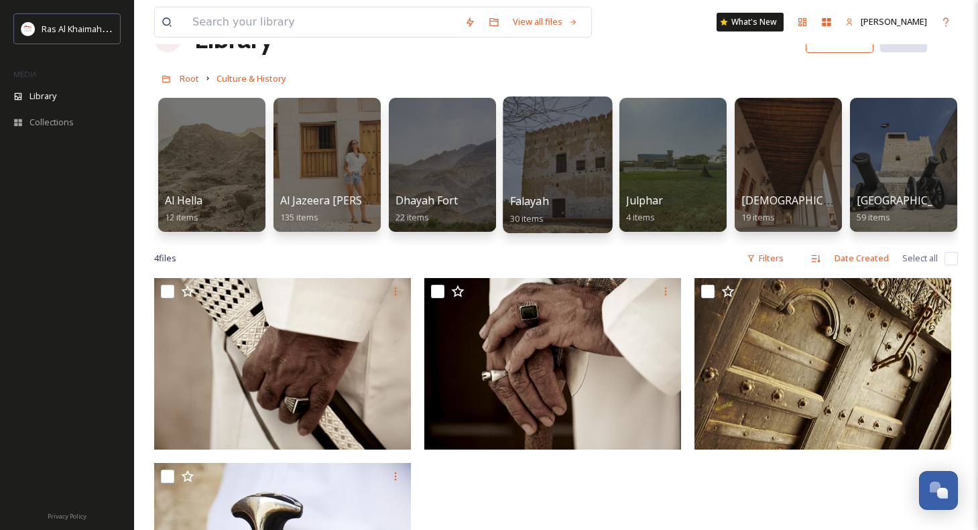
click at [579, 141] on div at bounding box center [557, 165] width 109 height 137
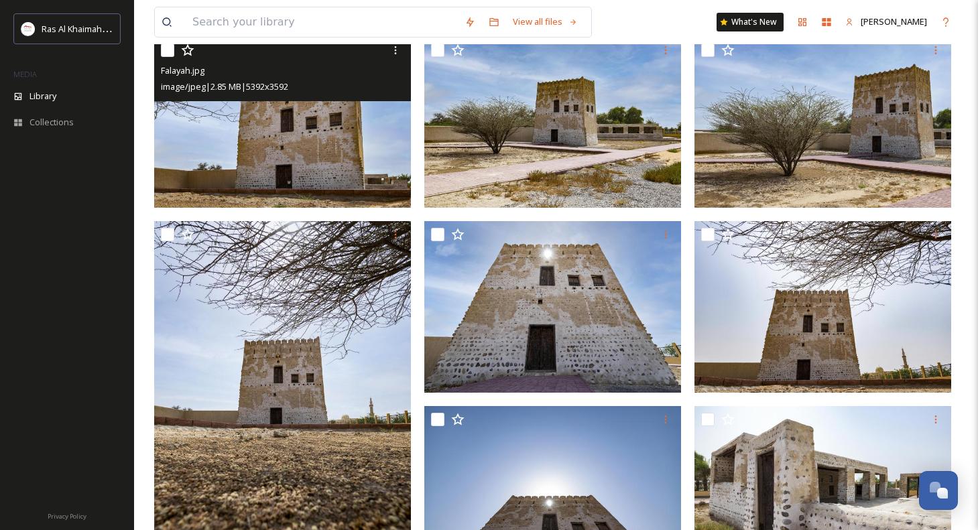
scroll to position [404, 0]
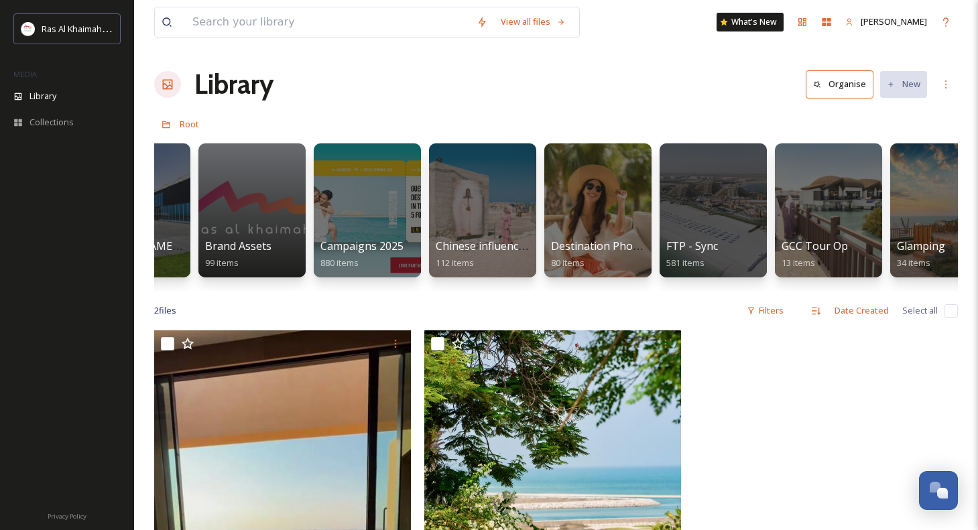
scroll to position [0, 1713]
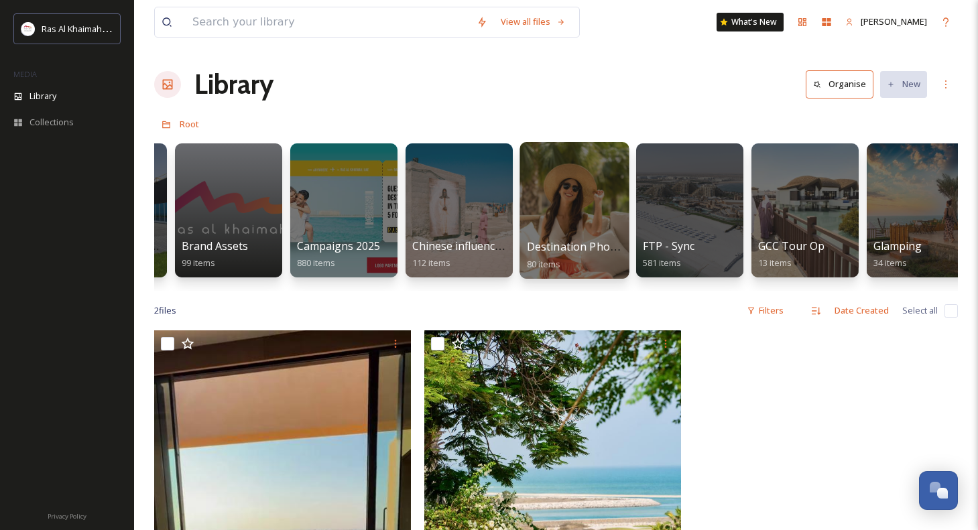
click at [558, 238] on div at bounding box center [574, 210] width 109 height 137
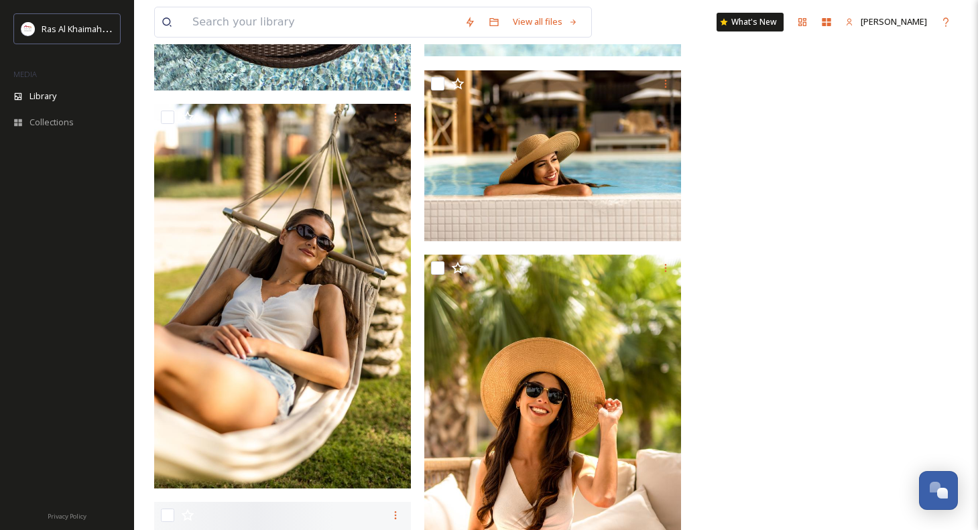
scroll to position [7945, 0]
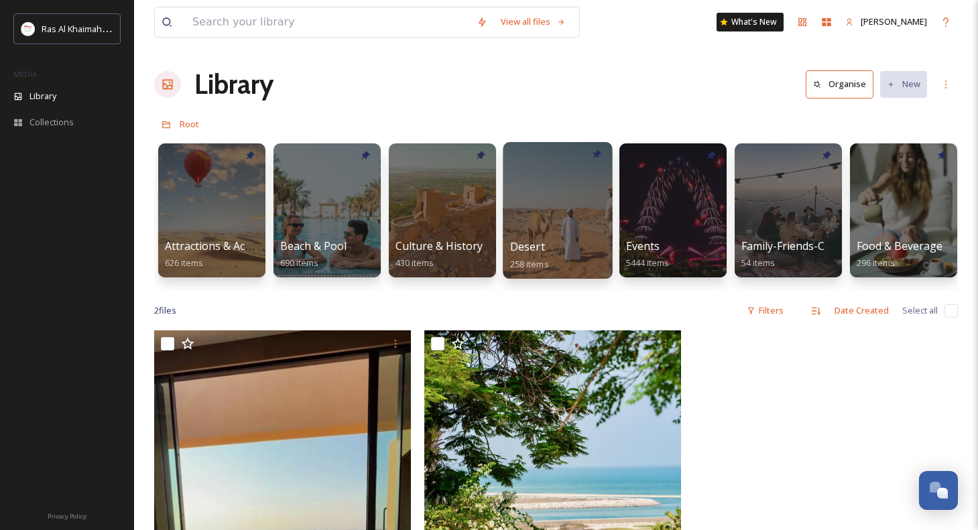
click at [534, 249] on span "Desert" at bounding box center [527, 246] width 35 height 15
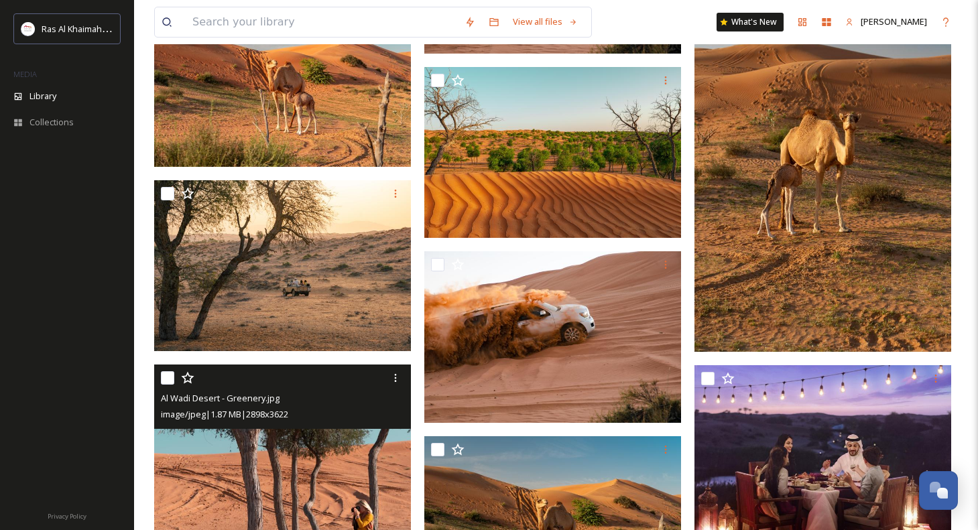
scroll to position [1453, 0]
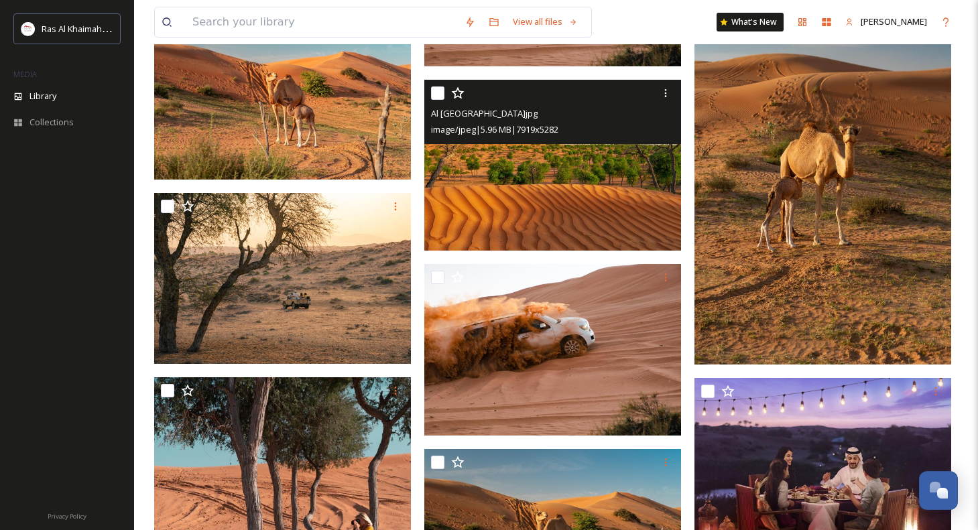
click at [551, 213] on img at bounding box center [552, 166] width 257 height 172
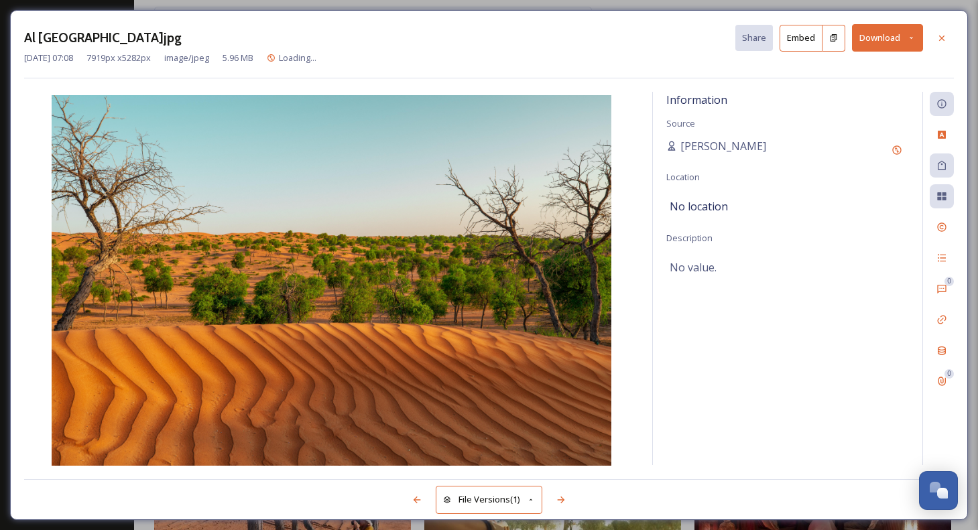
click at [877, 48] on button "Download" at bounding box center [887, 37] width 71 height 27
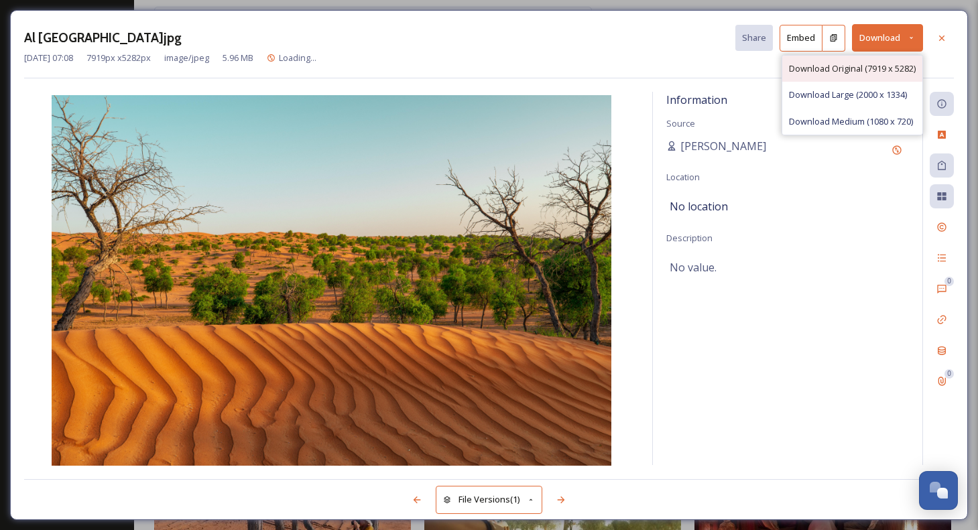
click at [872, 70] on span "Download Original (7919 x 5282)" at bounding box center [852, 68] width 127 height 13
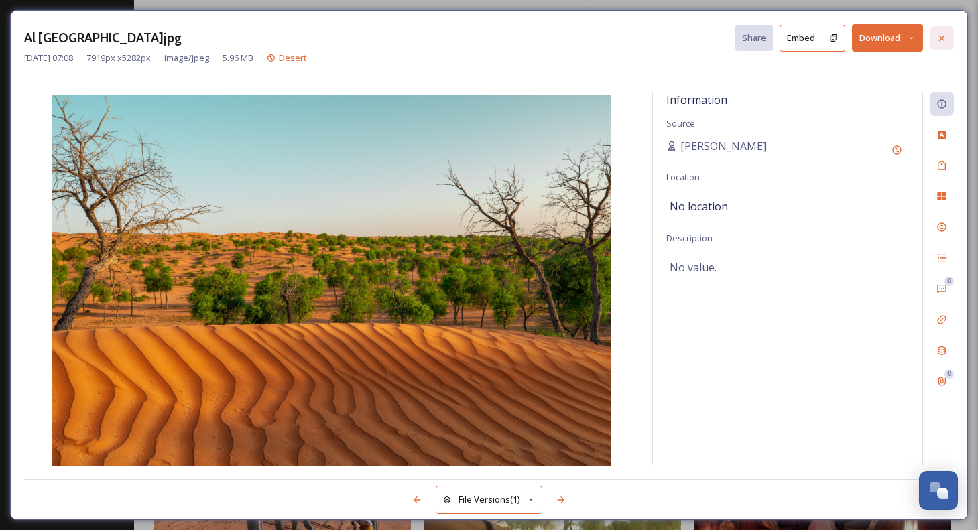
click at [946, 38] on icon at bounding box center [942, 38] width 11 height 11
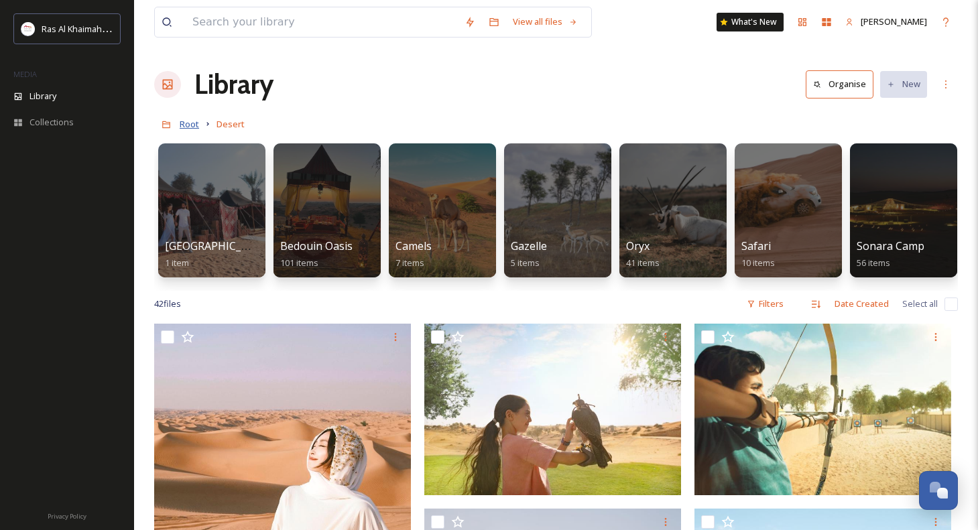
click at [190, 126] on span "Root" at bounding box center [189, 124] width 19 height 12
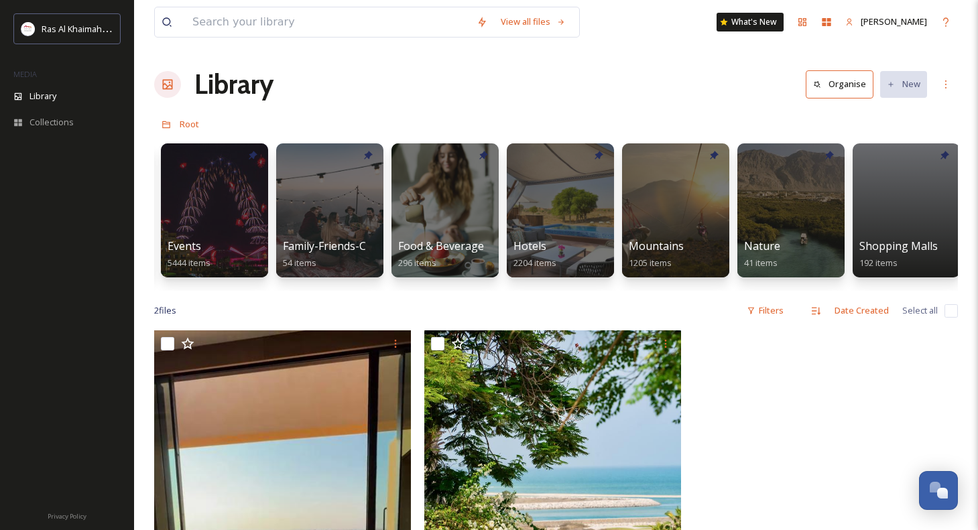
scroll to position [0, 483]
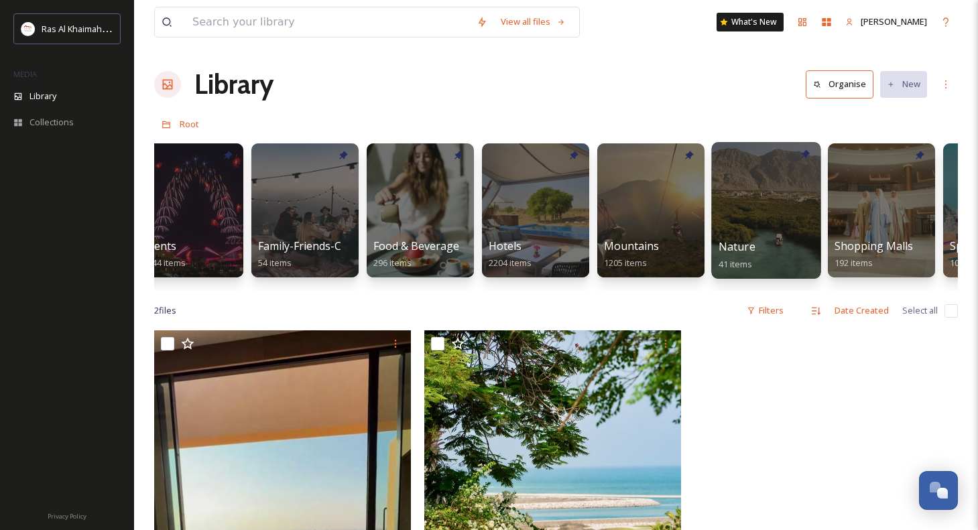
click at [745, 242] on span "Nature" at bounding box center [737, 246] width 37 height 15
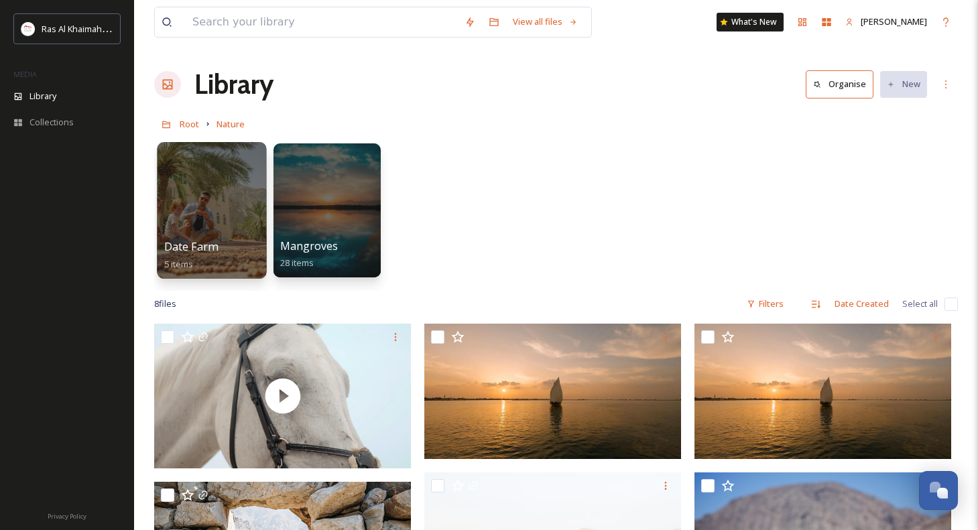
click at [218, 234] on div at bounding box center [211, 210] width 109 height 137
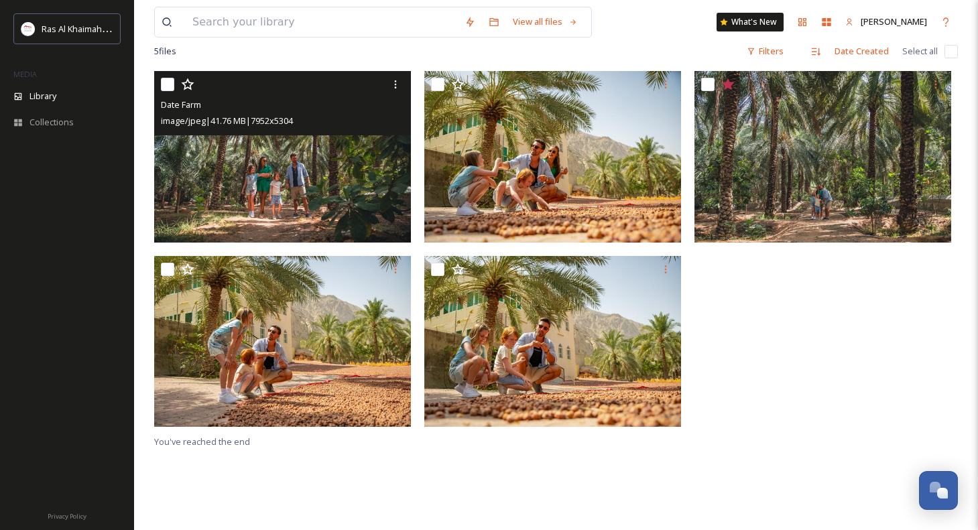
scroll to position [183, 0]
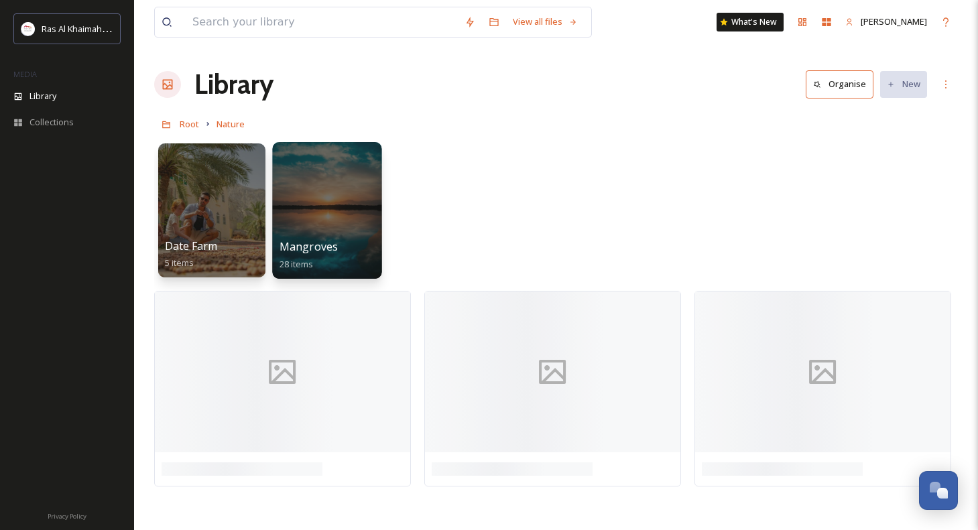
click at [358, 222] on div at bounding box center [326, 210] width 109 height 137
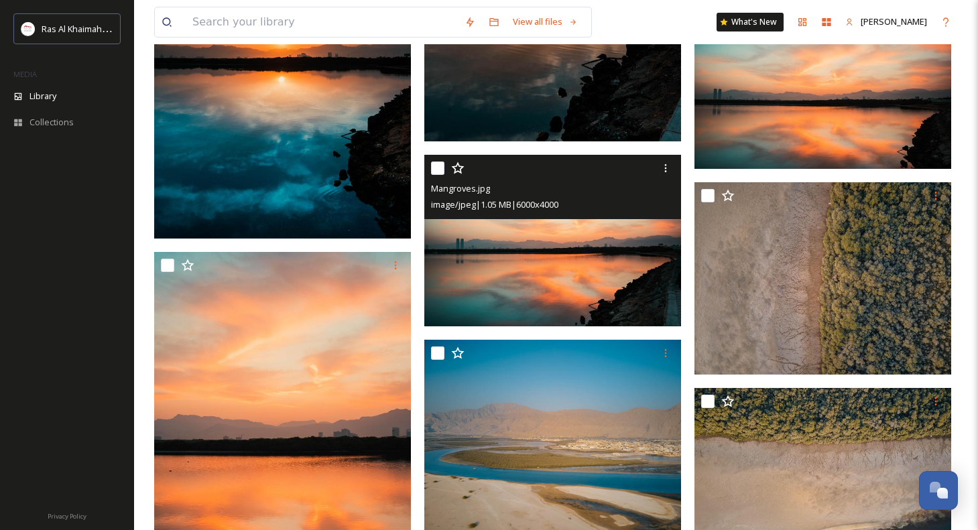
scroll to position [739, 0]
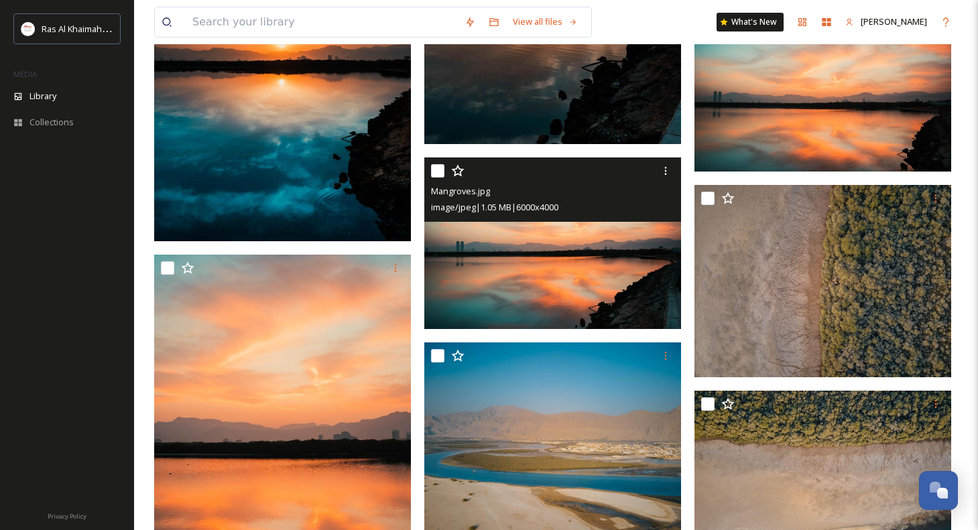
click at [561, 260] on img at bounding box center [552, 244] width 257 height 172
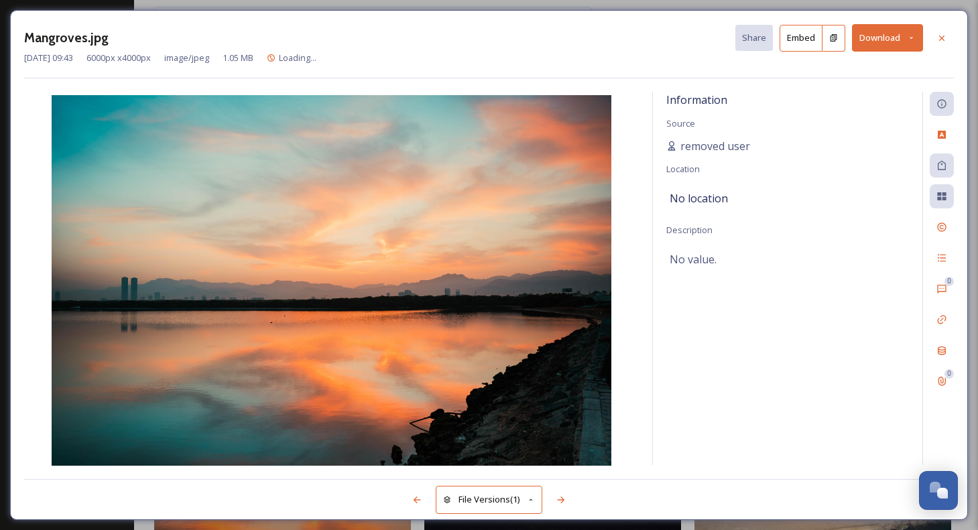
click at [880, 42] on button "Download" at bounding box center [887, 37] width 71 height 27
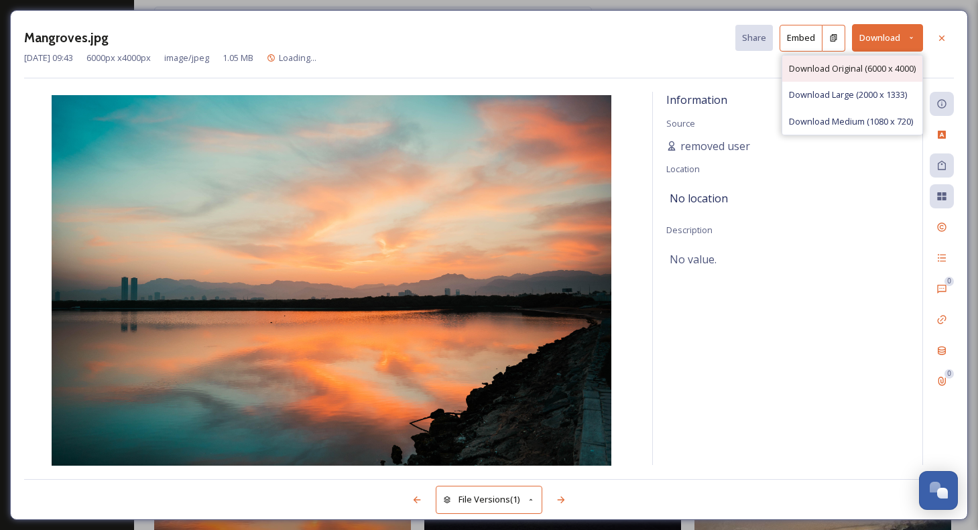
click at [870, 61] on div "Download Original (6000 x 4000)" at bounding box center [853, 69] width 140 height 26
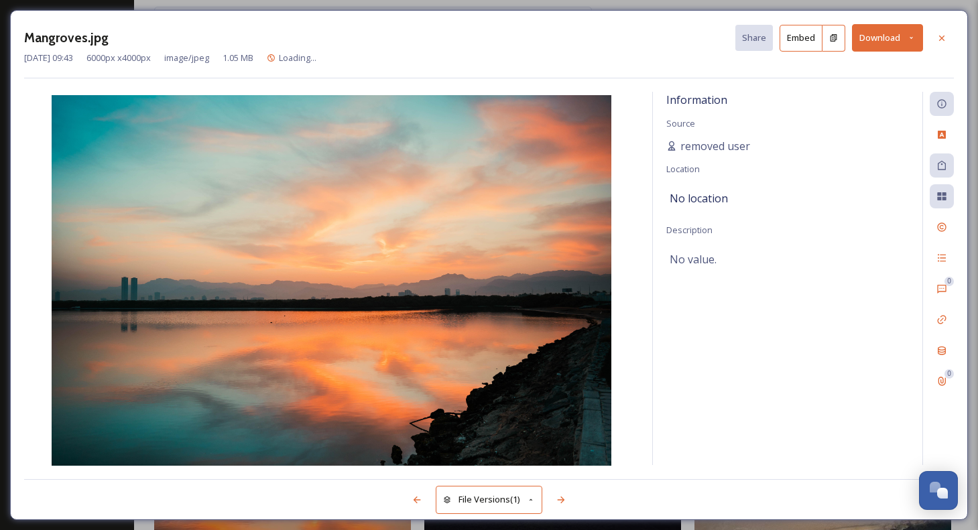
click at [884, 32] on button "Download" at bounding box center [887, 37] width 71 height 27
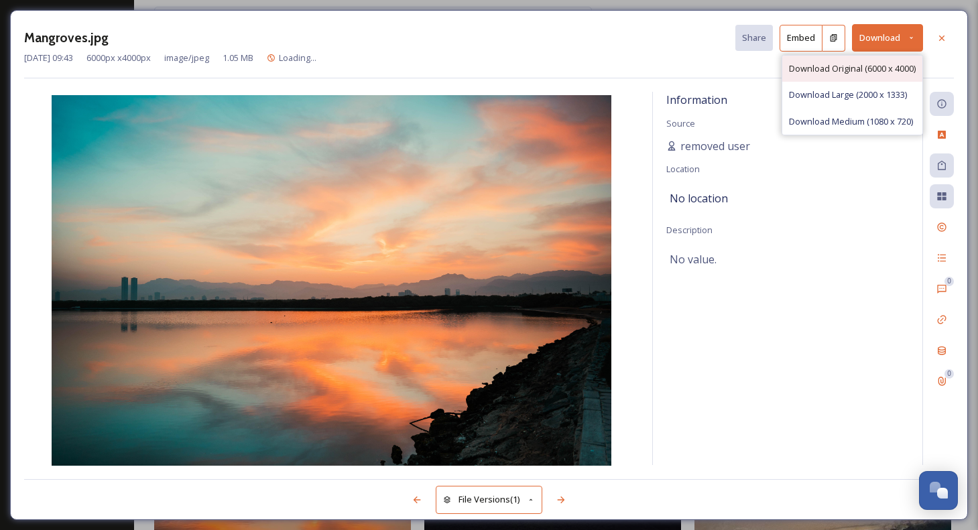
click at [868, 71] on span "Download Original (6000 x 4000)" at bounding box center [852, 68] width 127 height 13
